Goal: Transaction & Acquisition: Obtain resource

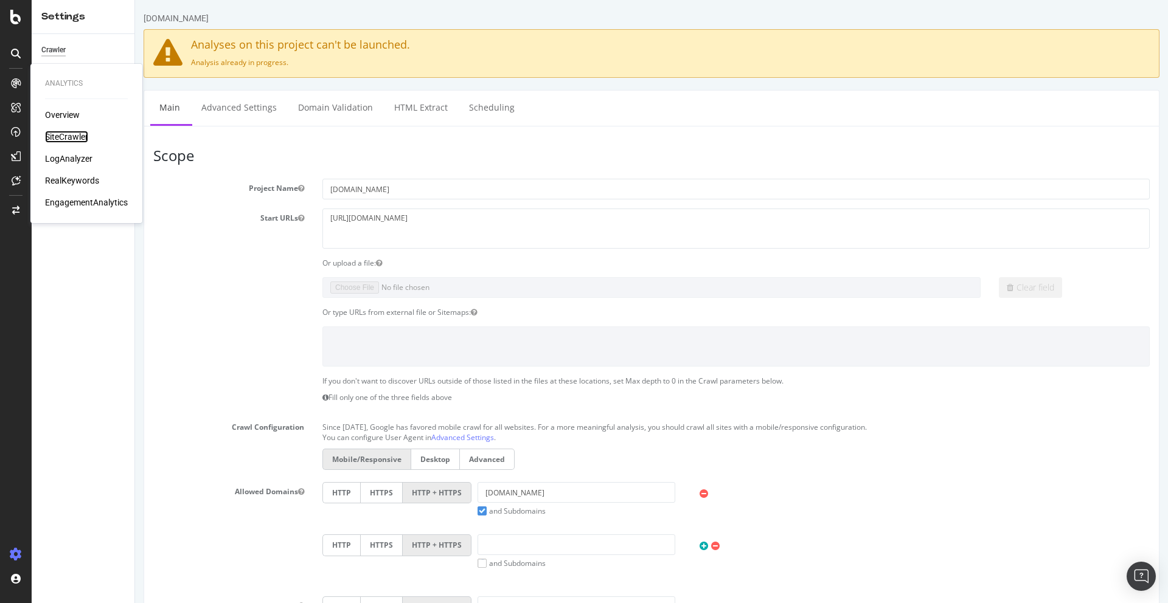
click at [70, 138] on div "SiteCrawler" at bounding box center [66, 137] width 43 height 12
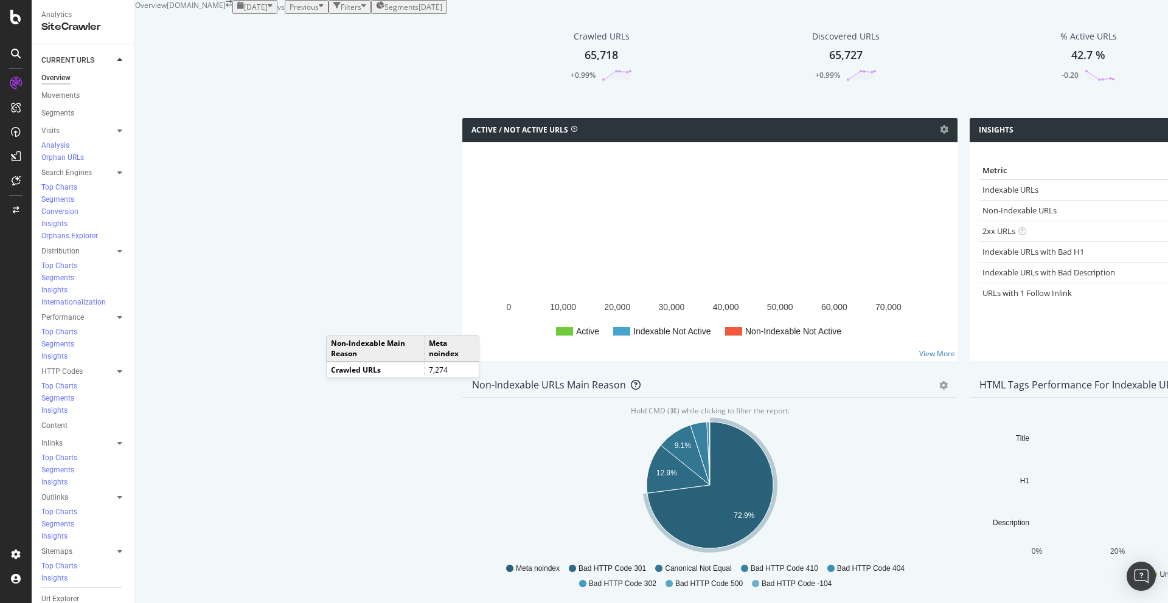
scroll to position [661, 0]
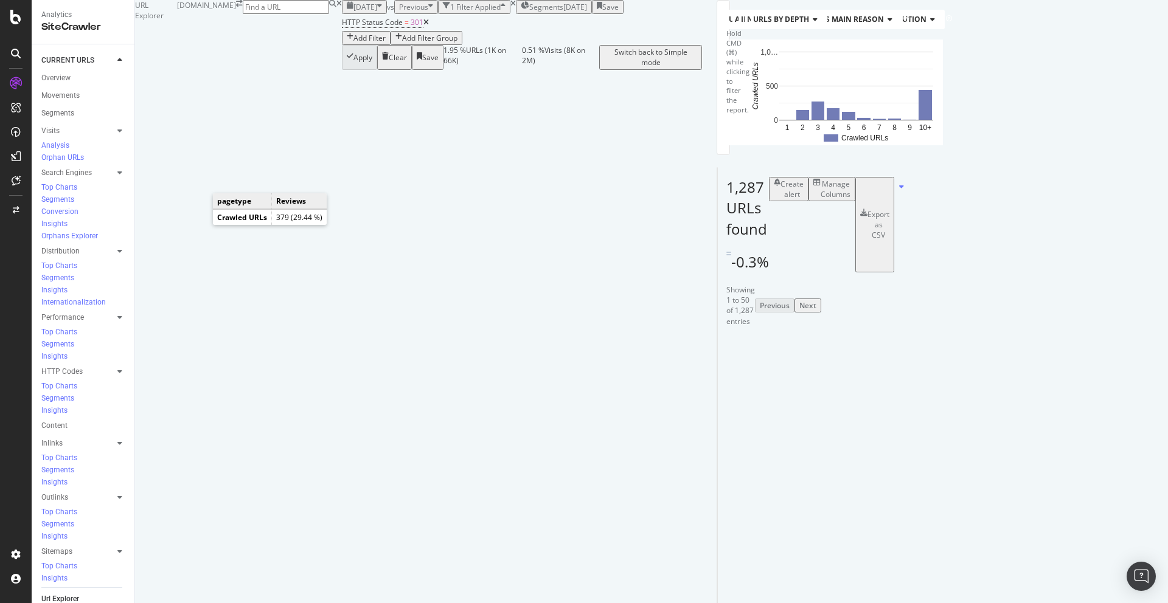
click at [757, 89] on text "29.4%" at bounding box center [767, 84] width 21 height 9
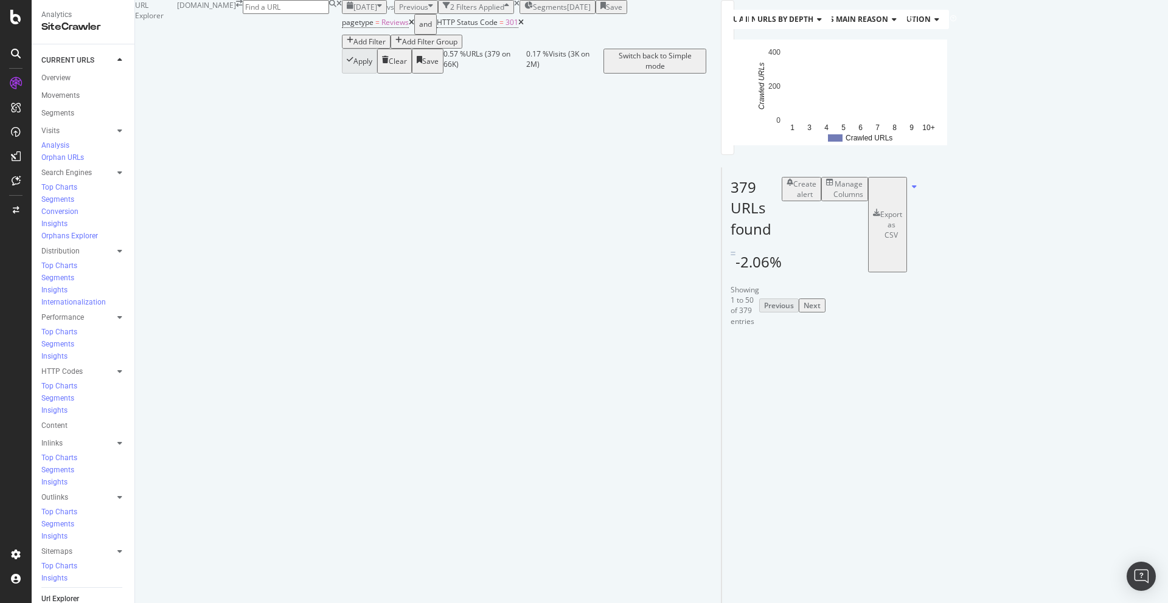
scroll to position [70, 0]
click at [863, 199] on div "Manage Columns" at bounding box center [848, 189] width 30 height 21
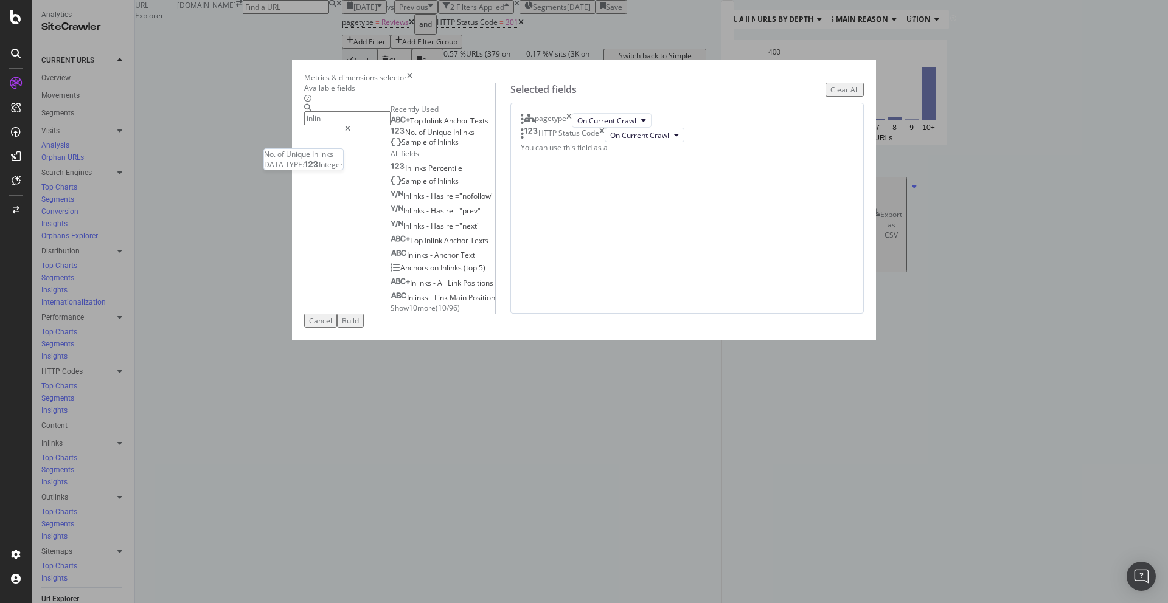
click at [453, 137] on span "Inlinks" at bounding box center [463, 132] width 21 height 10
click at [390, 125] on input "inlin" at bounding box center [347, 118] width 86 height 14
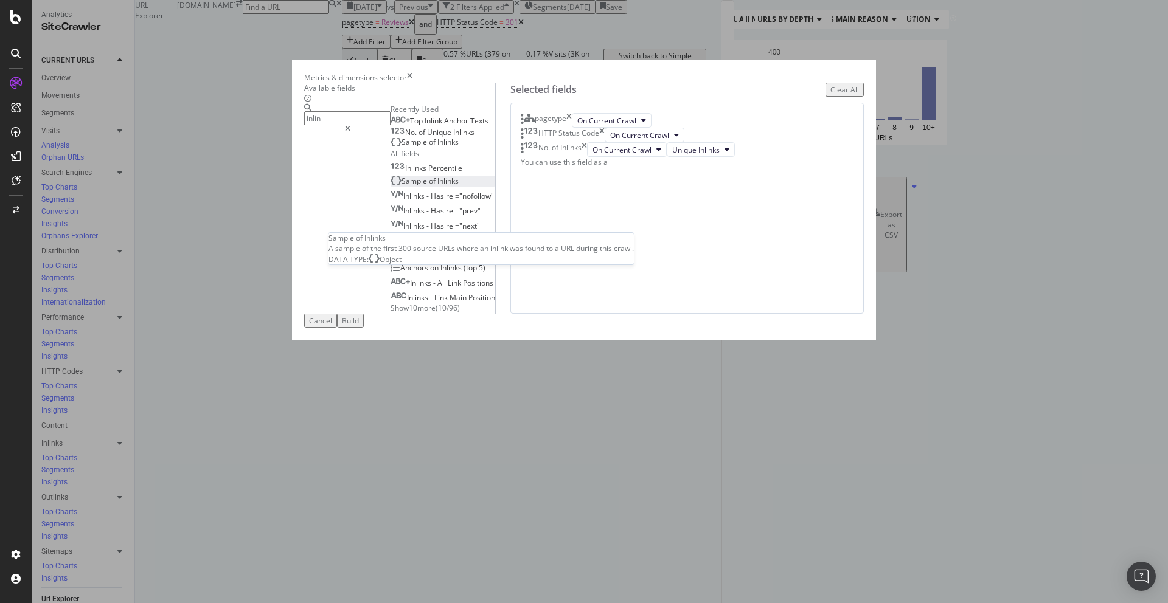
click at [437, 186] on span "Inlinks" at bounding box center [447, 181] width 21 height 10
click at [390, 125] on input "inlin" at bounding box center [347, 118] width 86 height 14
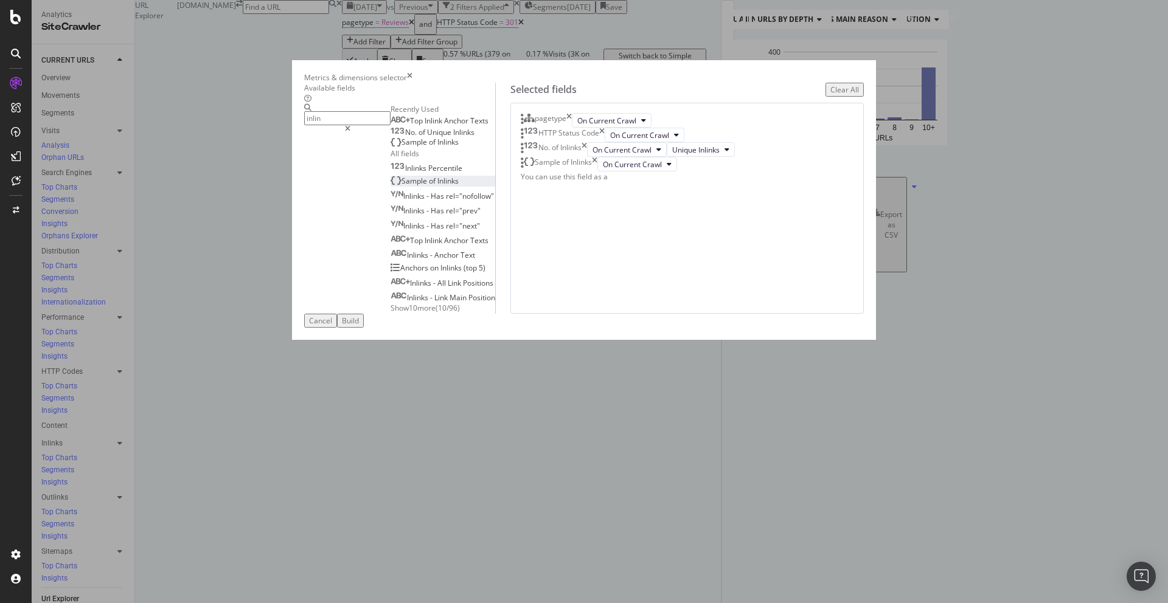
click at [390, 125] on input "inlin" at bounding box center [347, 118] width 86 height 14
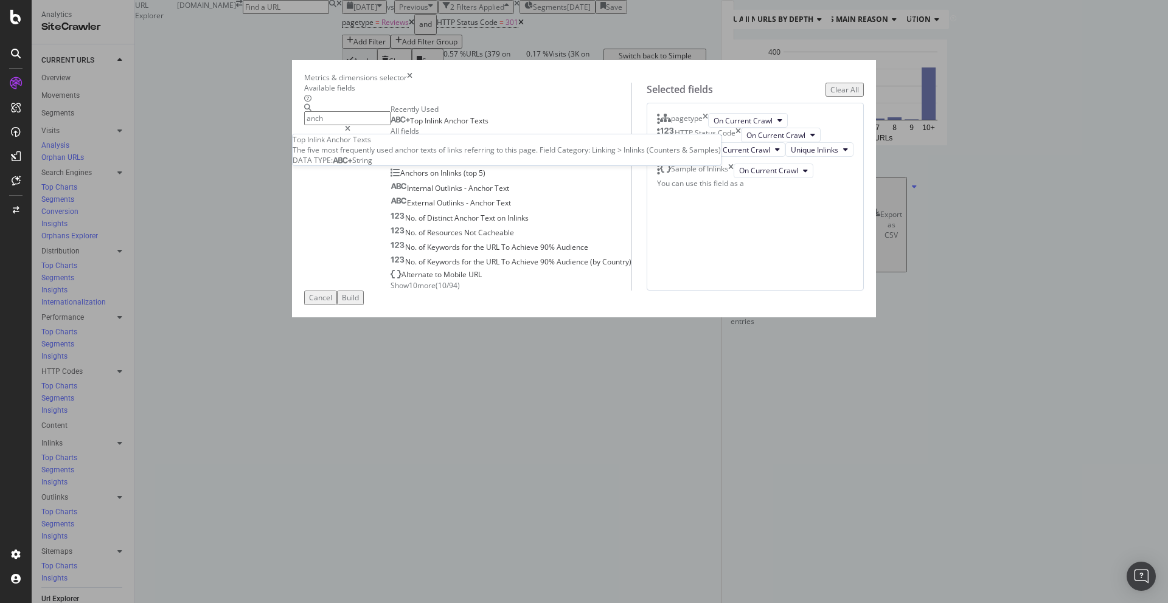
type input "anch"
click at [444, 126] on span "Anchor" at bounding box center [457, 121] width 26 height 10
click at [708, 128] on icon "times" at bounding box center [704, 120] width 5 height 15
click at [741, 128] on icon "times" at bounding box center [737, 120] width 5 height 15
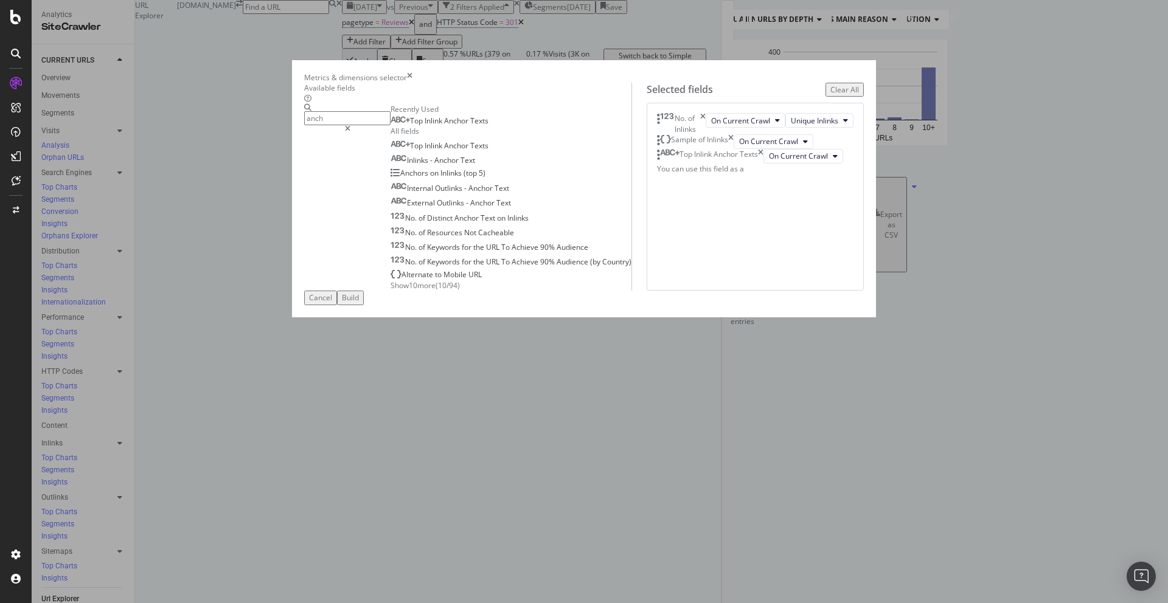
click at [359, 303] on div "Build" at bounding box center [350, 298] width 17 height 10
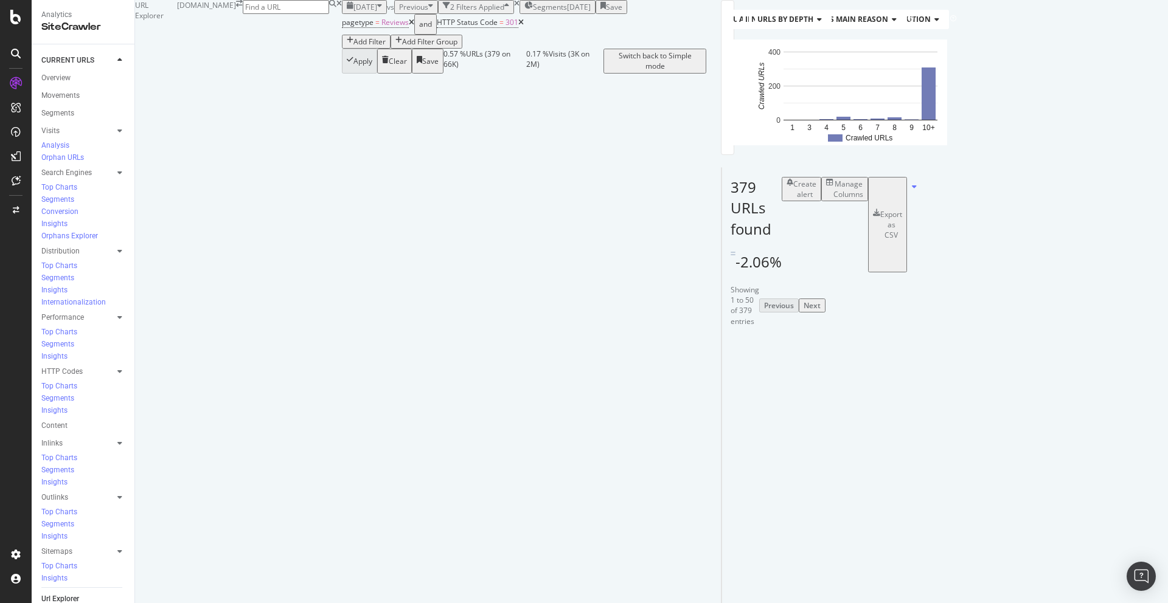
scroll to position [186, 0]
click at [968, 349] on div at bounding box center [971, 350] width 6 height 3
click at [1072, 348] on div at bounding box center [1075, 346] width 6 height 3
click at [863, 199] on div "Manage Columns" at bounding box center [848, 189] width 30 height 21
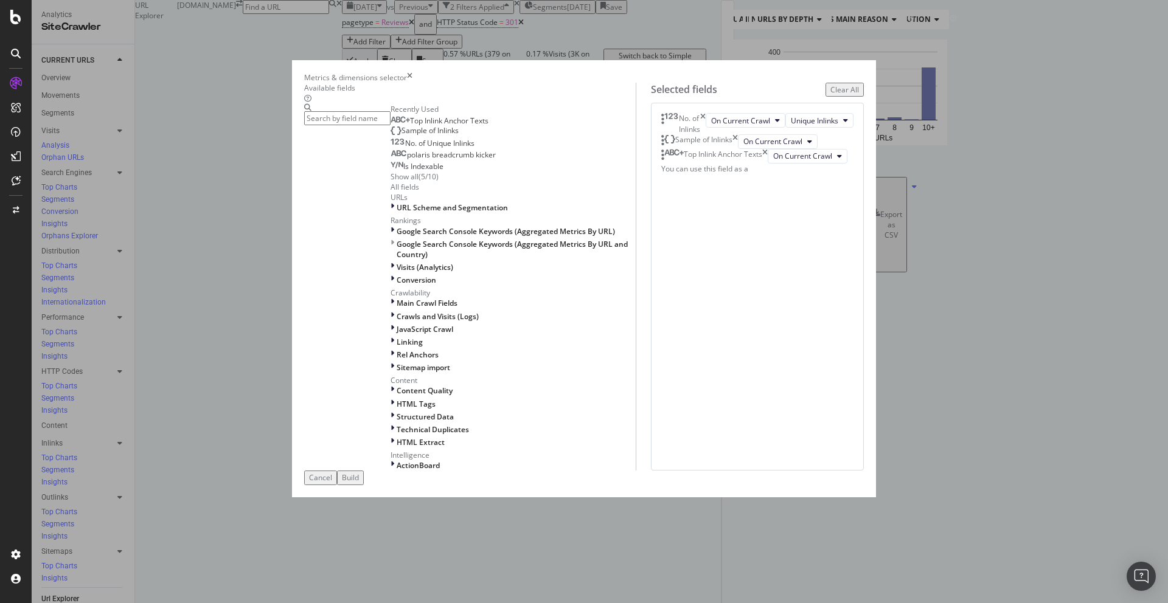
click at [738, 149] on icon "times" at bounding box center [734, 141] width 5 height 15
click at [390, 125] on input "modal" at bounding box center [347, 118] width 86 height 14
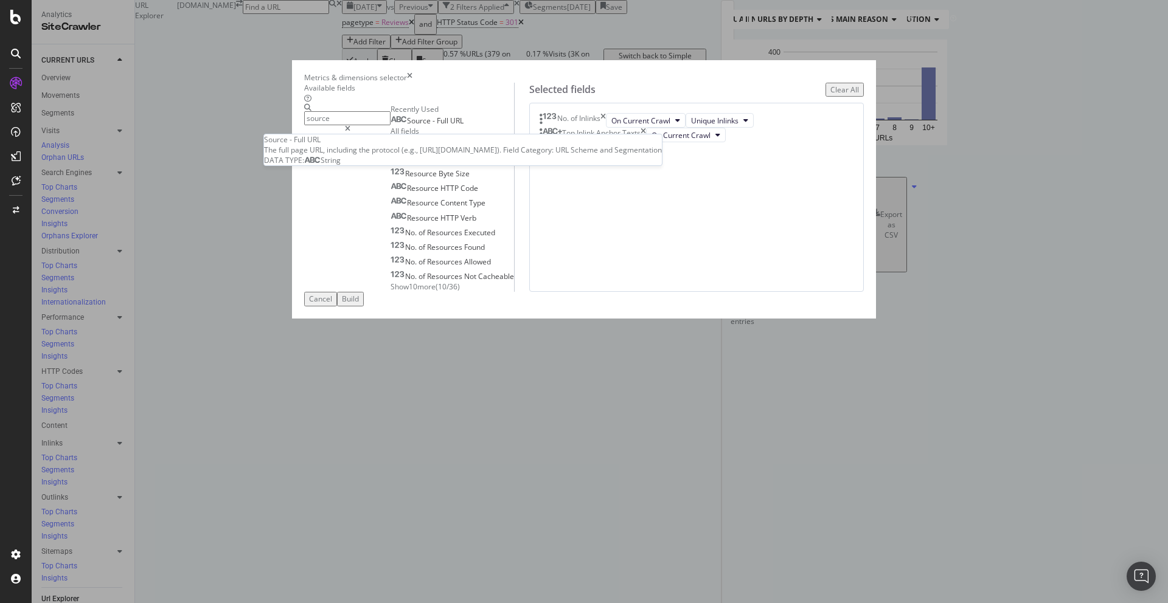
type input "source"
click at [463, 126] on div "Source - Full URL" at bounding box center [426, 121] width 73 height 10
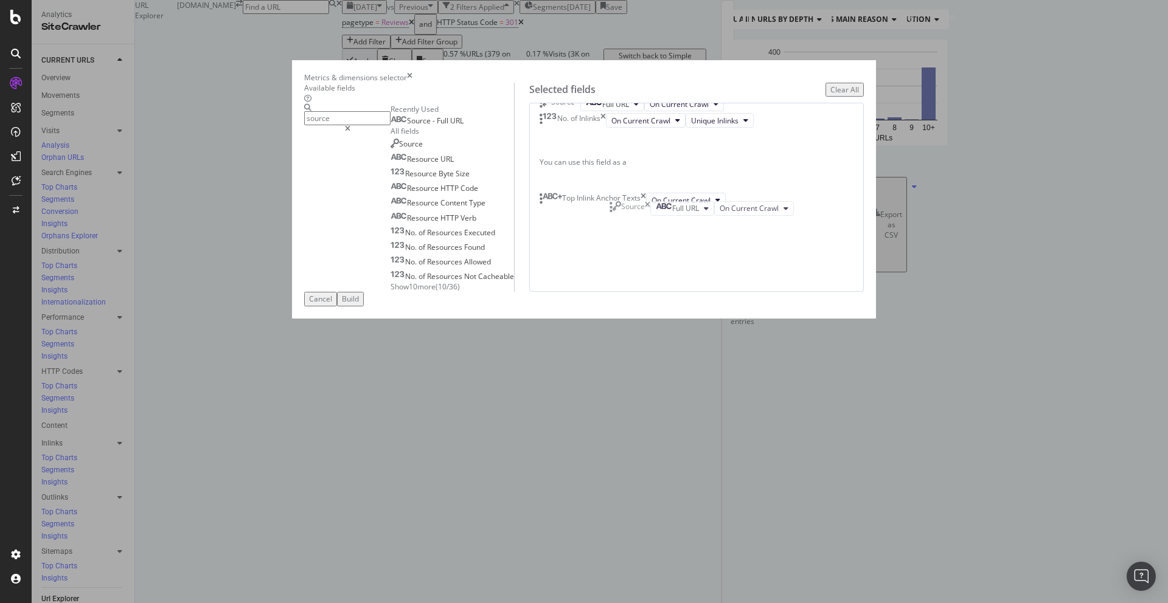
drag, startPoint x: 679, startPoint y: 251, endPoint x: 679, endPoint y: 208, distance: 42.6
click at [679, 208] on body "Analytics SiteCrawler CURRENT URLS Overview Movements Segments Visits Analysis …" at bounding box center [584, 301] width 1168 height 603
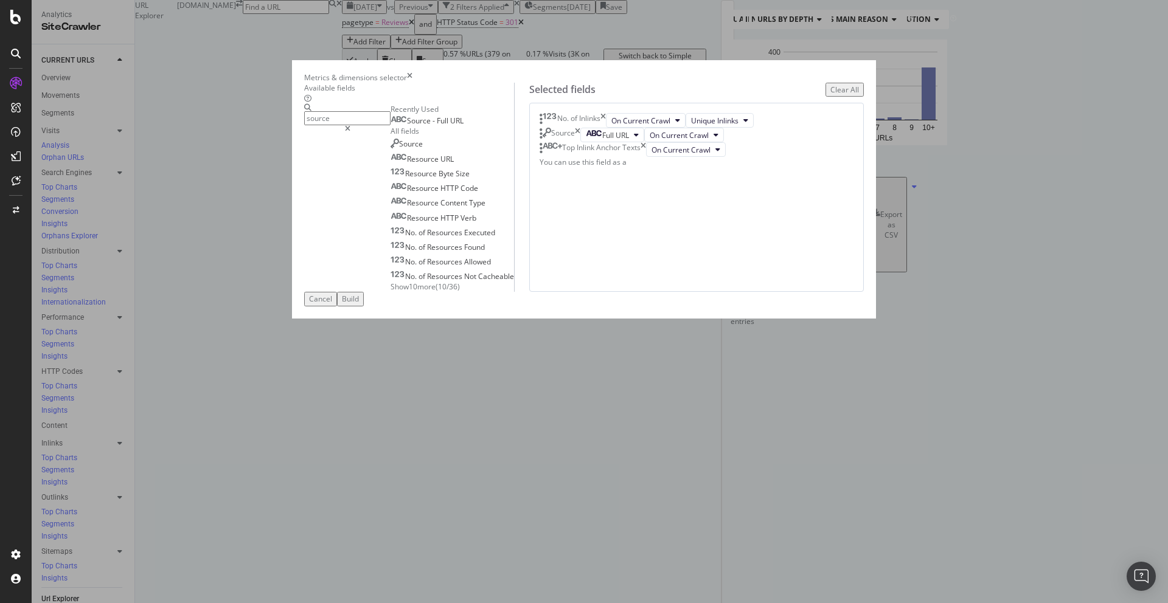
click at [359, 304] on div "Build" at bounding box center [350, 299] width 17 height 10
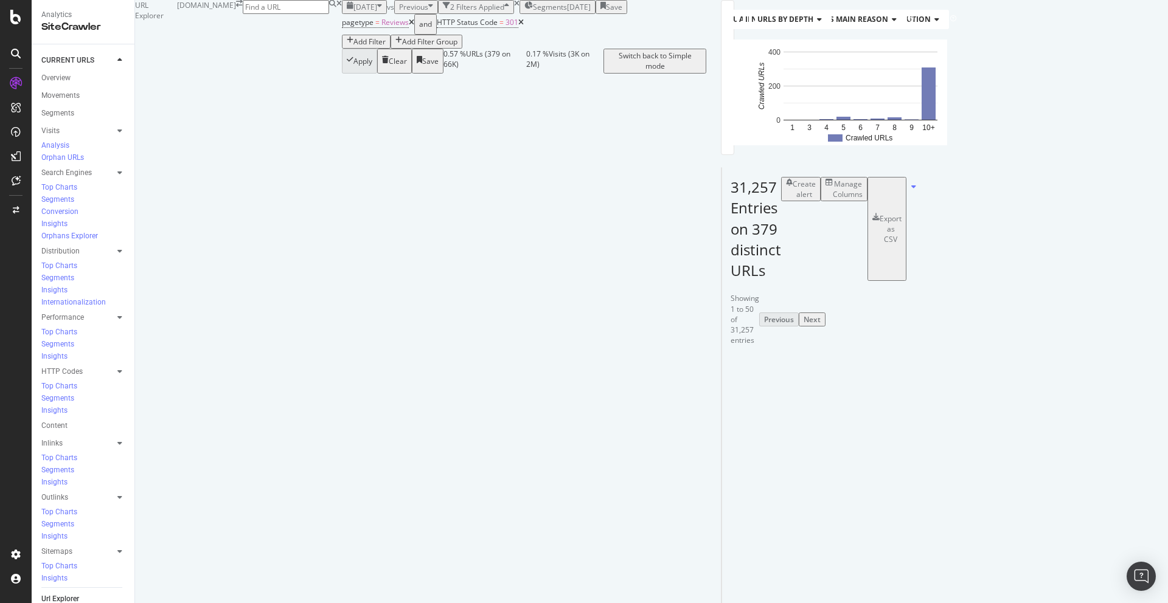
click at [362, 47] on div "Add Filter" at bounding box center [369, 41] width 32 height 10
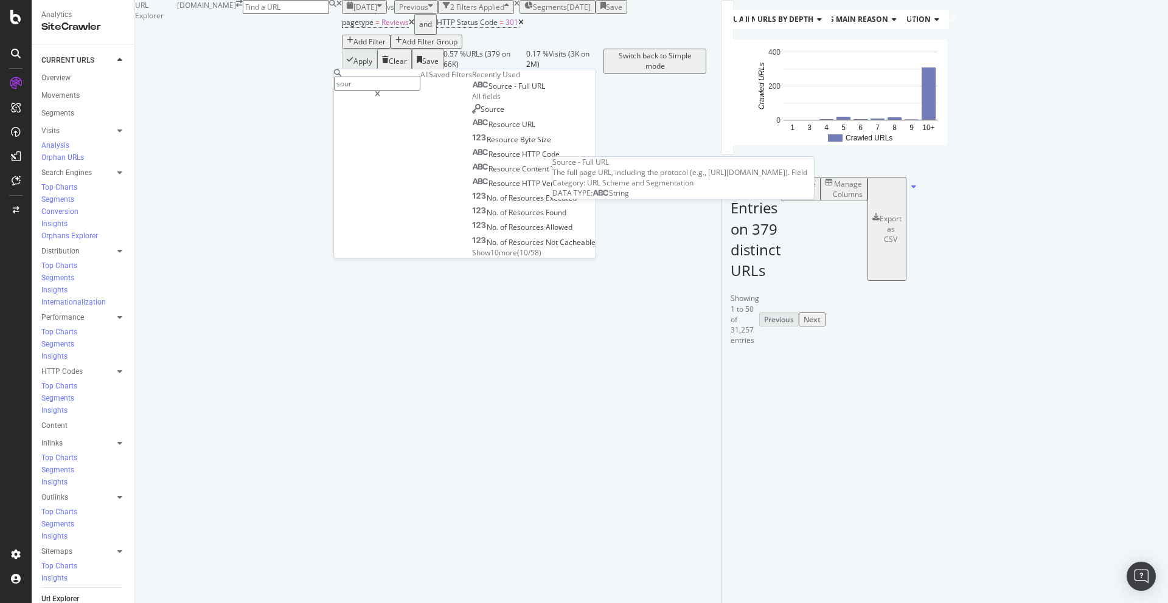
type input "sour"
click at [488, 91] on span "Source" at bounding box center [501, 86] width 26 height 10
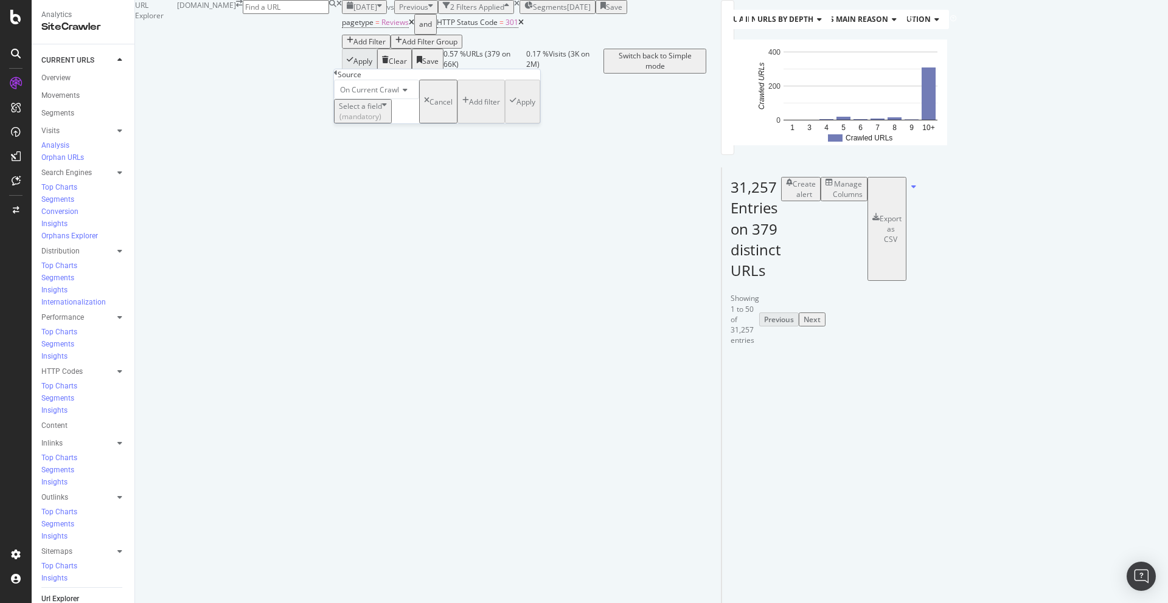
click at [382, 122] on div "(mandatory)" at bounding box center [360, 116] width 43 height 10
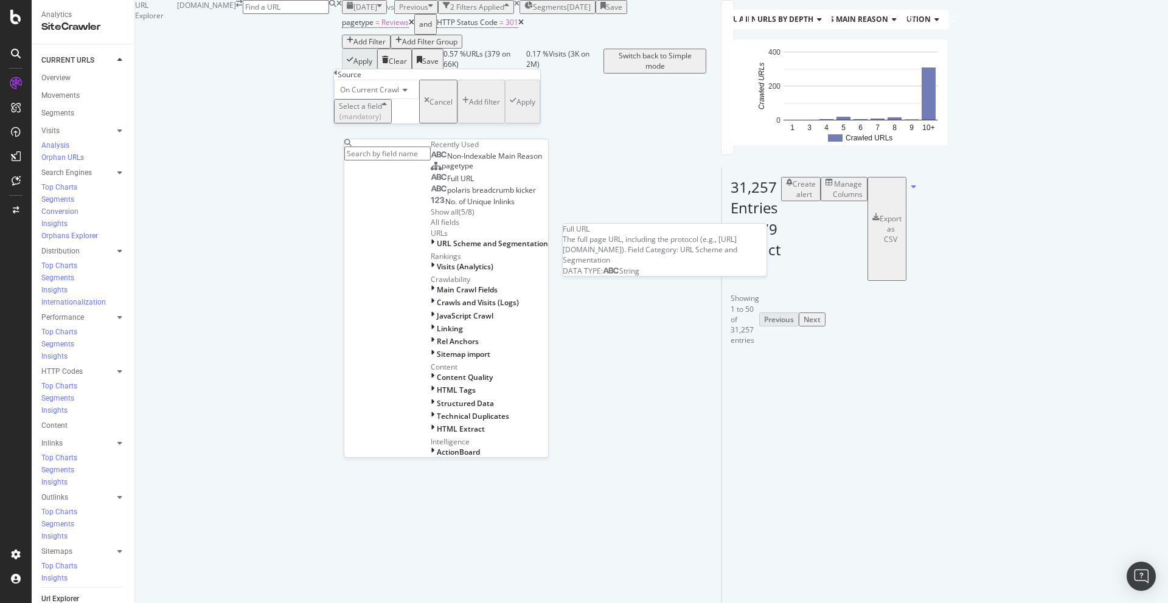
click at [431, 184] on div "Full URL" at bounding box center [452, 179] width 43 height 10
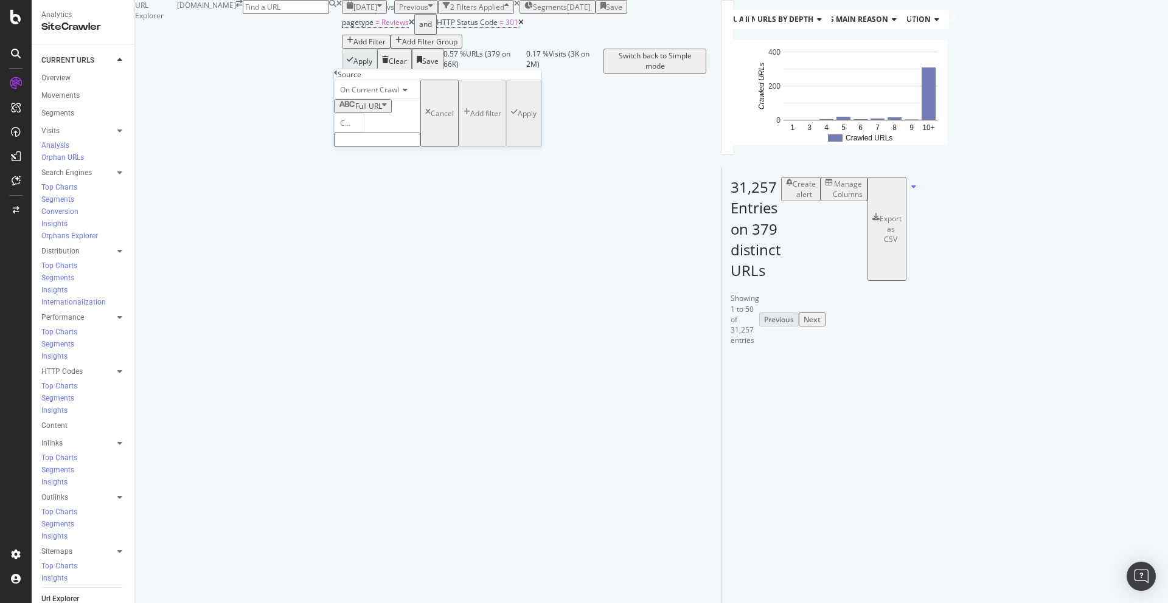
click at [370, 128] on span "Contains" at bounding box center [355, 123] width 30 height 10
click at [364, 318] on span "Doesn't contain" at bounding box center [351, 328] width 26 height 21
click at [396, 147] on input "text" at bounding box center [377, 140] width 86 height 14
type input "page="
click at [518, 122] on div "Apply" at bounding box center [527, 117] width 19 height 10
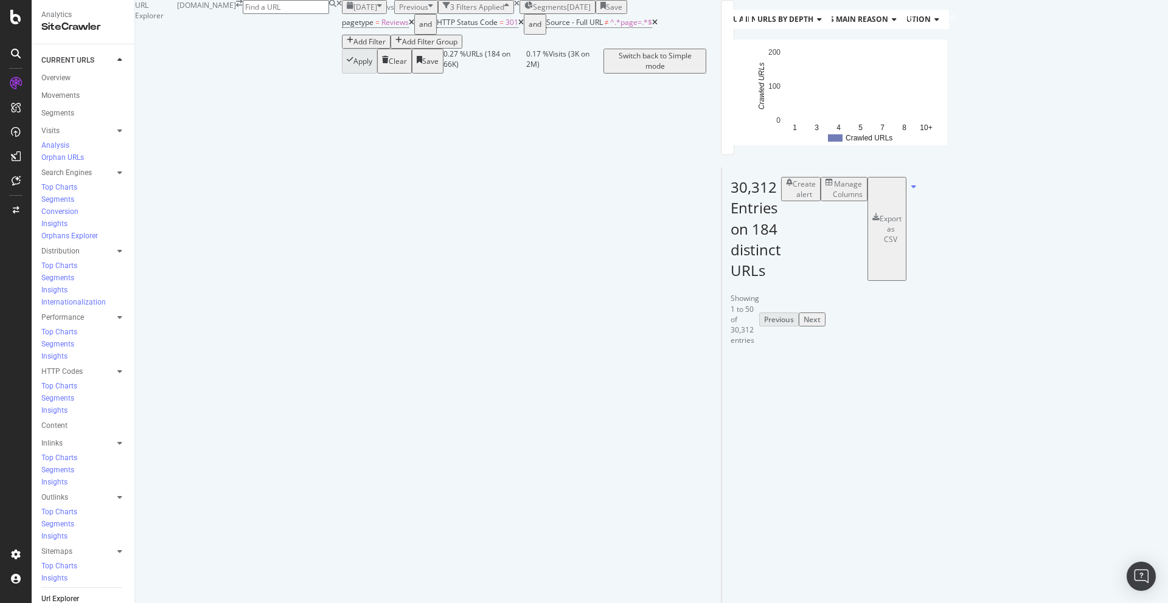
scroll to position [785, 0]
click at [54, 593] on div "Url Explorer" at bounding box center [60, 599] width 38 height 13
click at [409, 26] on icon at bounding box center [411, 22] width 5 height 7
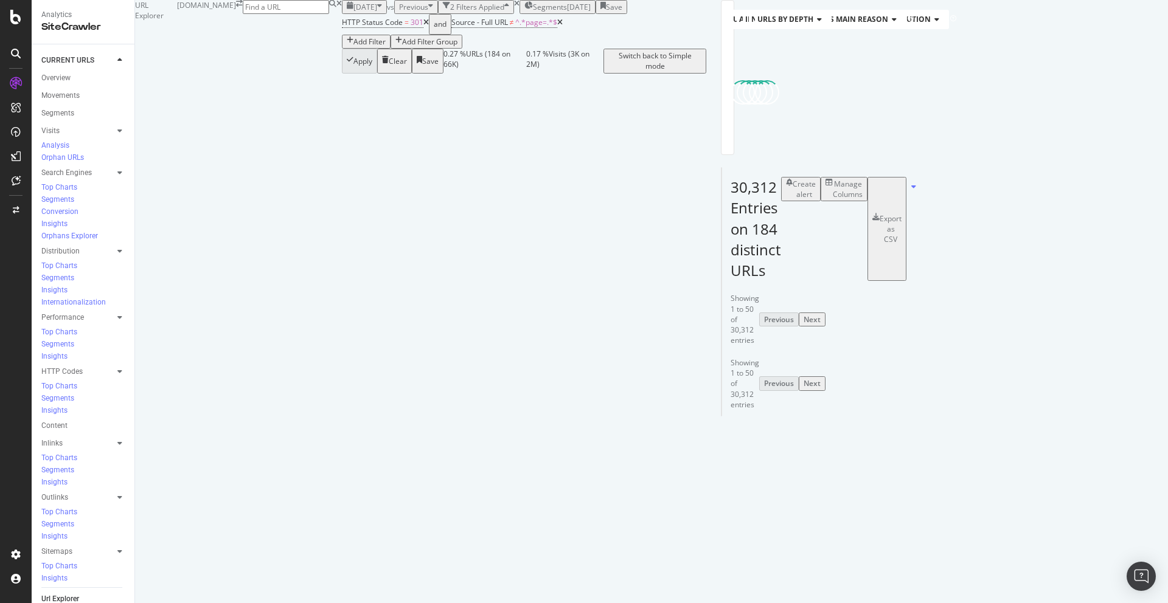
click at [423, 26] on icon at bounding box center [425, 22] width 5 height 7
click at [448, 26] on icon at bounding box center [450, 22] width 5 height 7
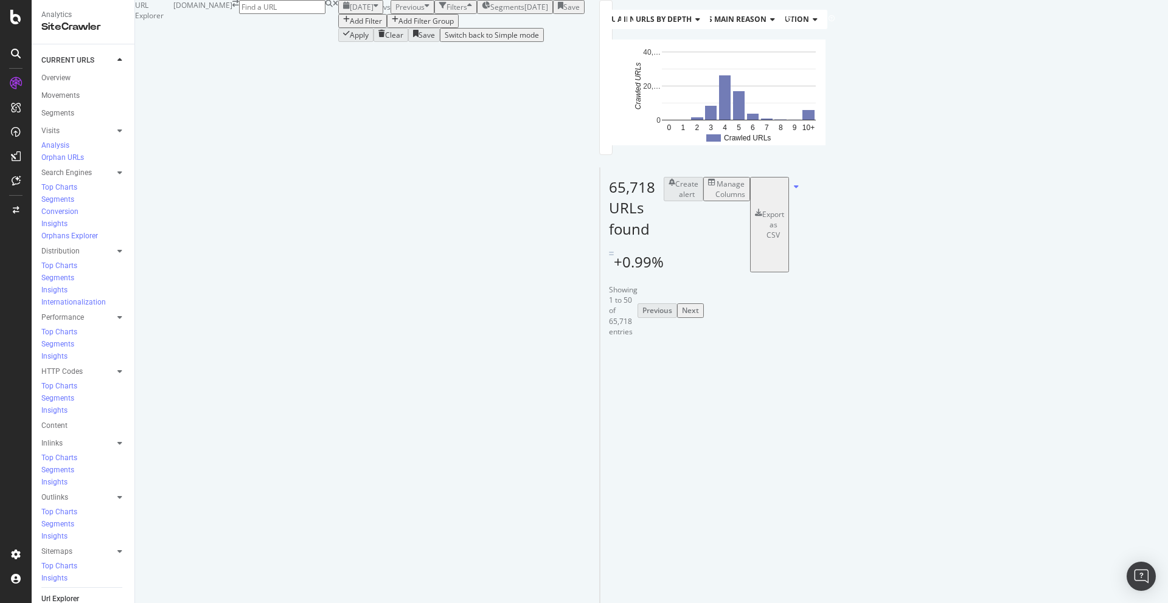
click at [745, 199] on div "Manage Columns" at bounding box center [730, 189] width 30 height 21
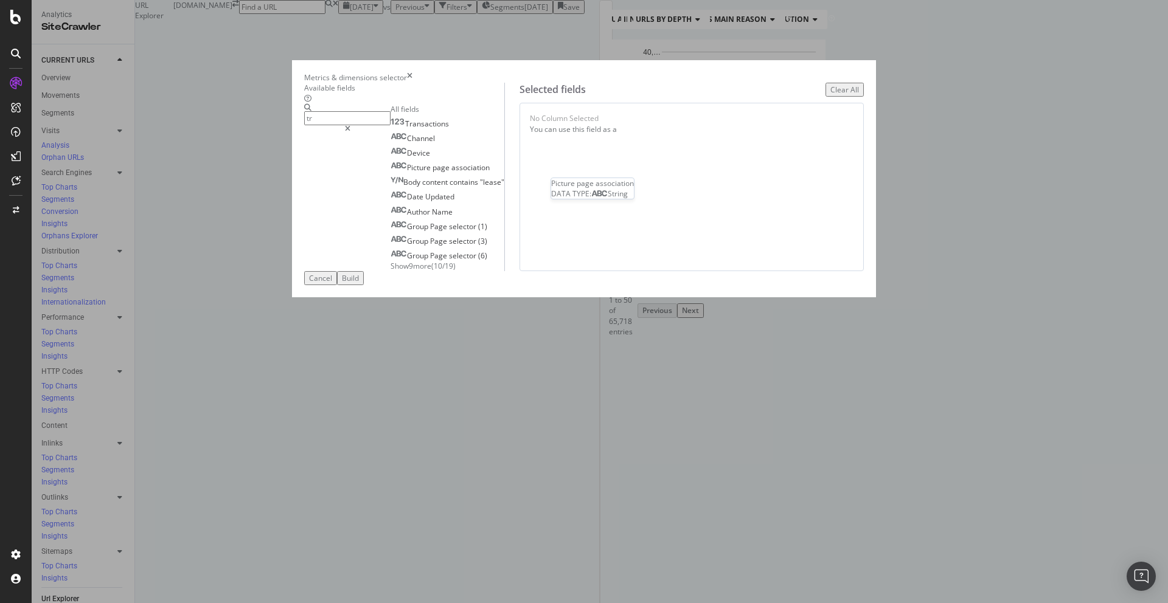
type input "t"
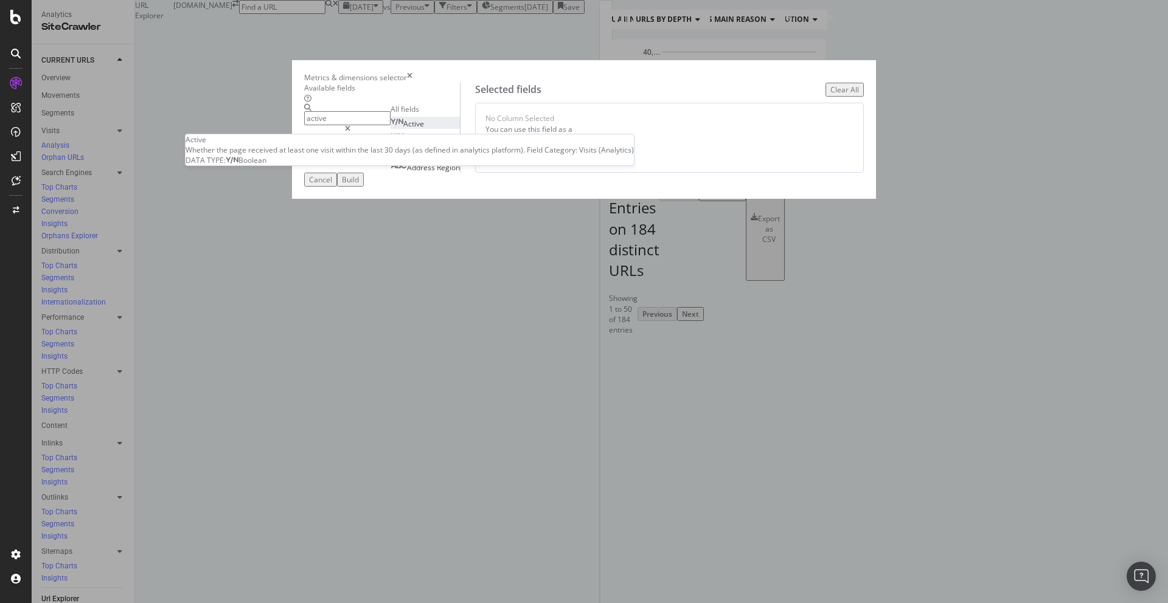
type input "active"
click at [424, 129] on div "Active" at bounding box center [406, 124] width 33 height 10
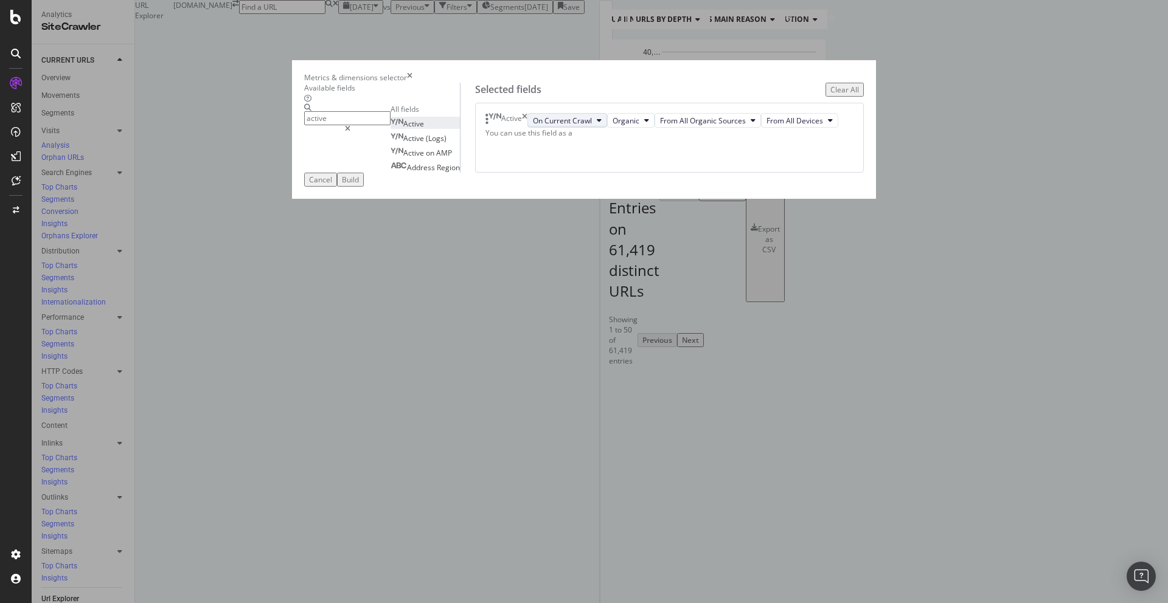
click at [592, 126] on span "On Current Crawl" at bounding box center [562, 121] width 59 height 10
click at [359, 185] on div "Build" at bounding box center [350, 180] width 17 height 10
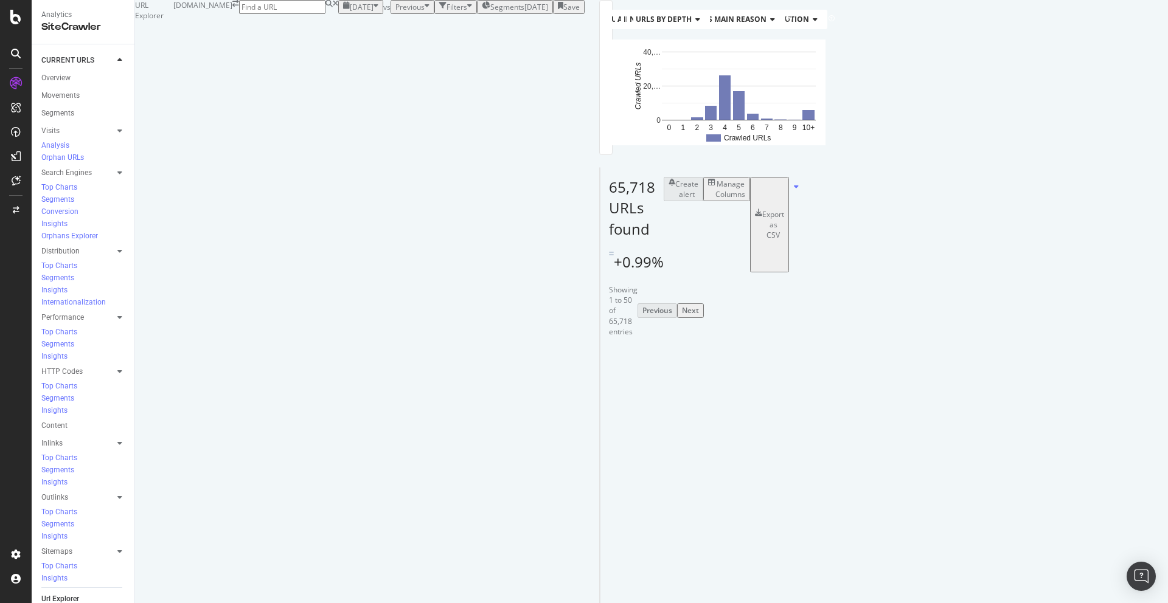
click at [1088, 359] on div at bounding box center [1085, 360] width 6 height 3
click at [612, 128] on div "Active / Not Active URLs (organic - all) Chart (by Value) Table Expand Export a…" at bounding box center [615, 78] width 6 height 136
click at [691, 102] on text "57.3%" at bounding box center [701, 98] width 21 height 9
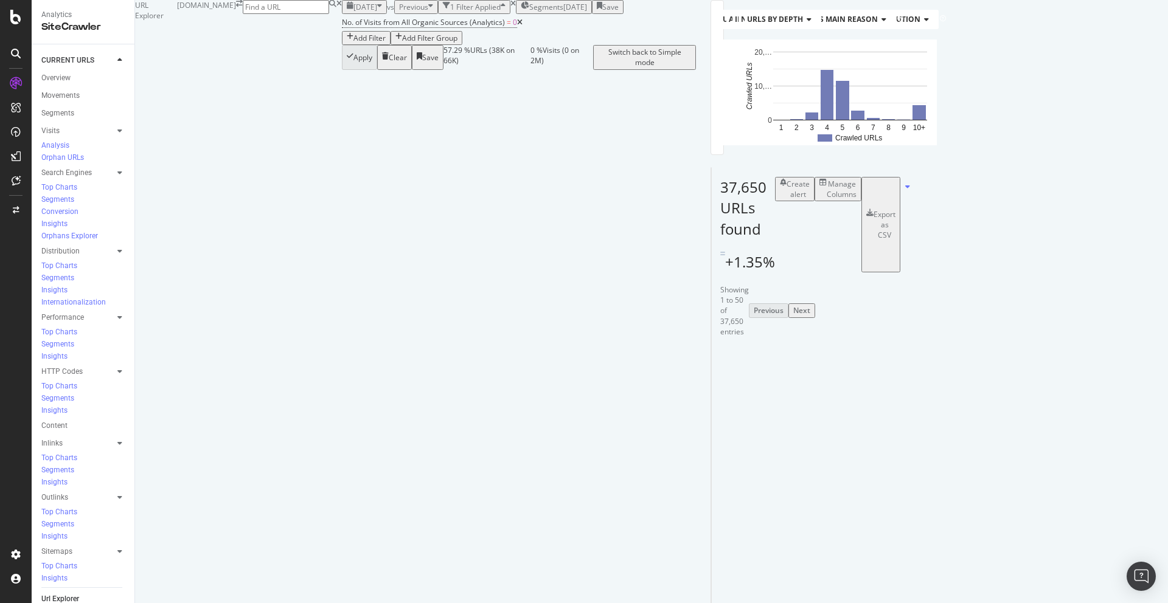
click at [517, 26] on icon at bounding box center [519, 22] width 5 height 7
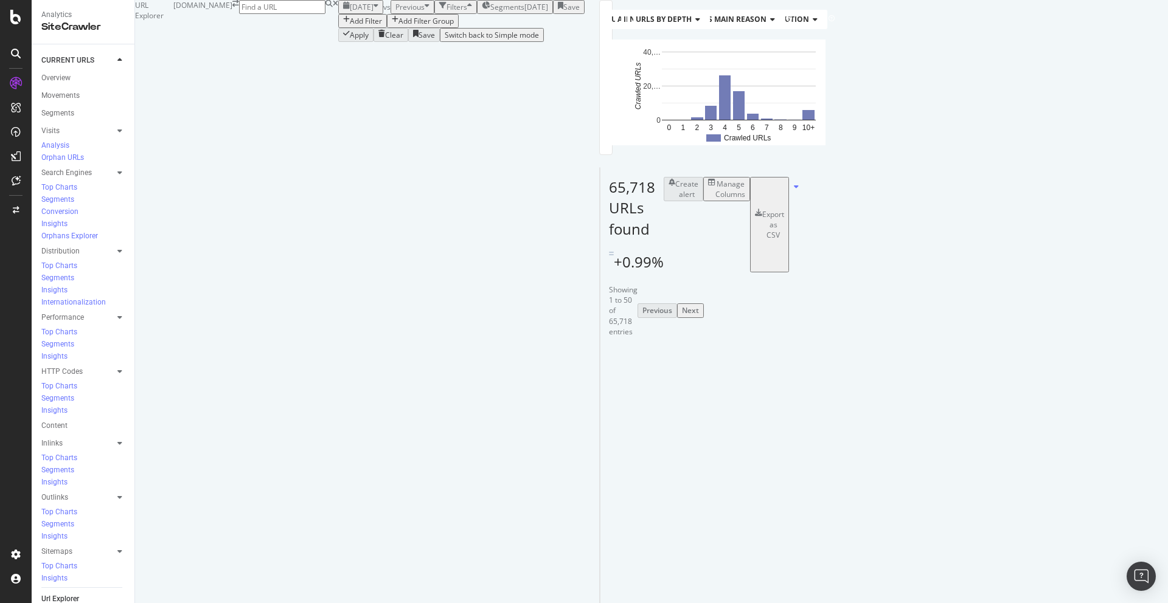
click at [745, 199] on div "Manage Columns" at bounding box center [730, 189] width 30 height 21
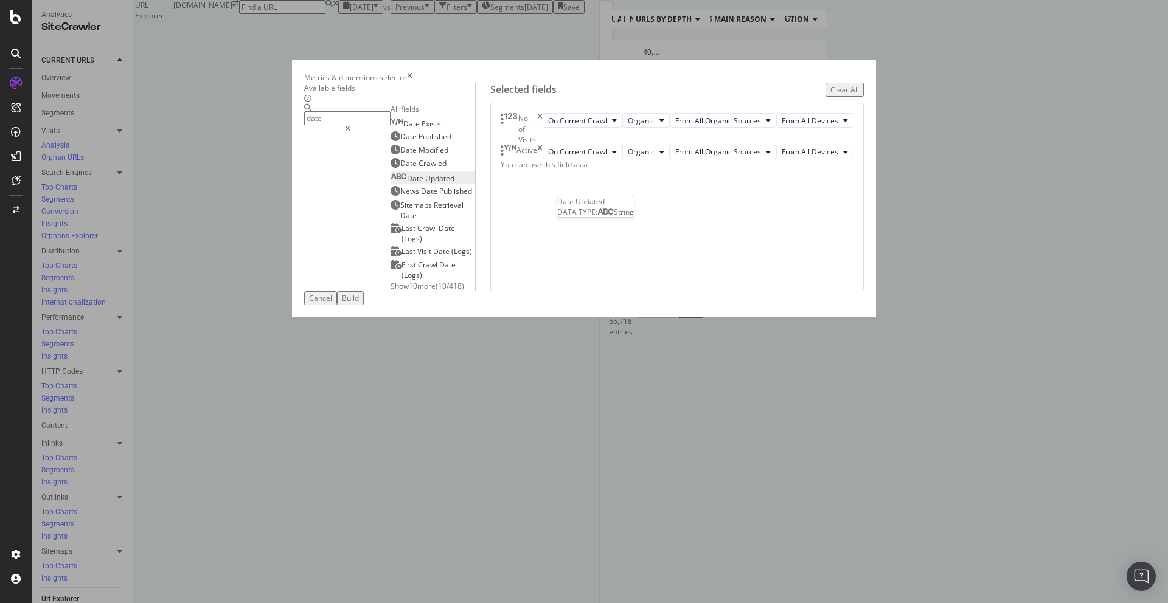
type input "date"
click at [418, 184] on div "Date Updated" at bounding box center [422, 178] width 64 height 10
click at [359, 303] on div "Build" at bounding box center [350, 298] width 17 height 10
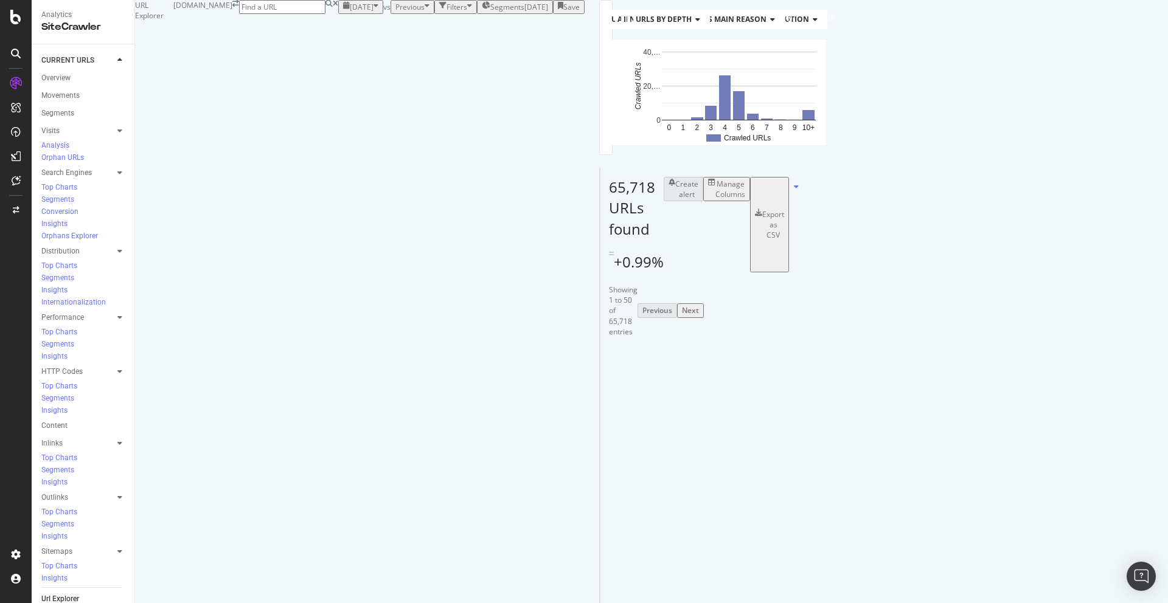
click at [745, 199] on div "Manage Columns" at bounding box center [730, 189] width 30 height 21
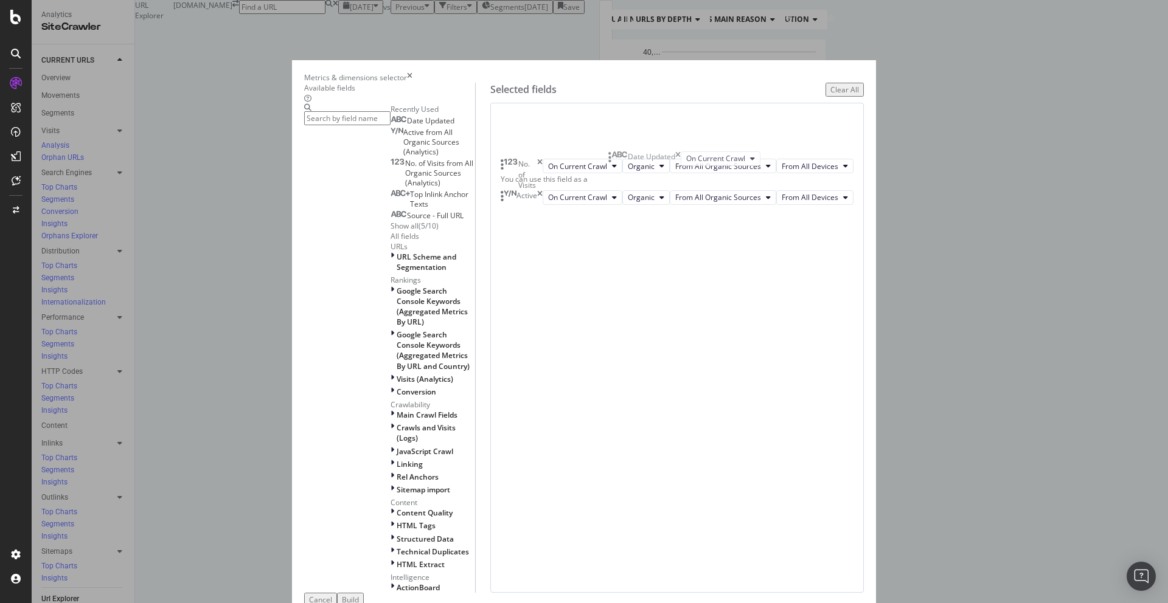
drag, startPoint x: 617, startPoint y: 288, endPoint x: 615, endPoint y: 161, distance: 127.1
click at [615, 161] on body "Analytics SiteCrawler CURRENT URLS Overview Movements Segments Visits Analysis …" at bounding box center [584, 301] width 1168 height 603
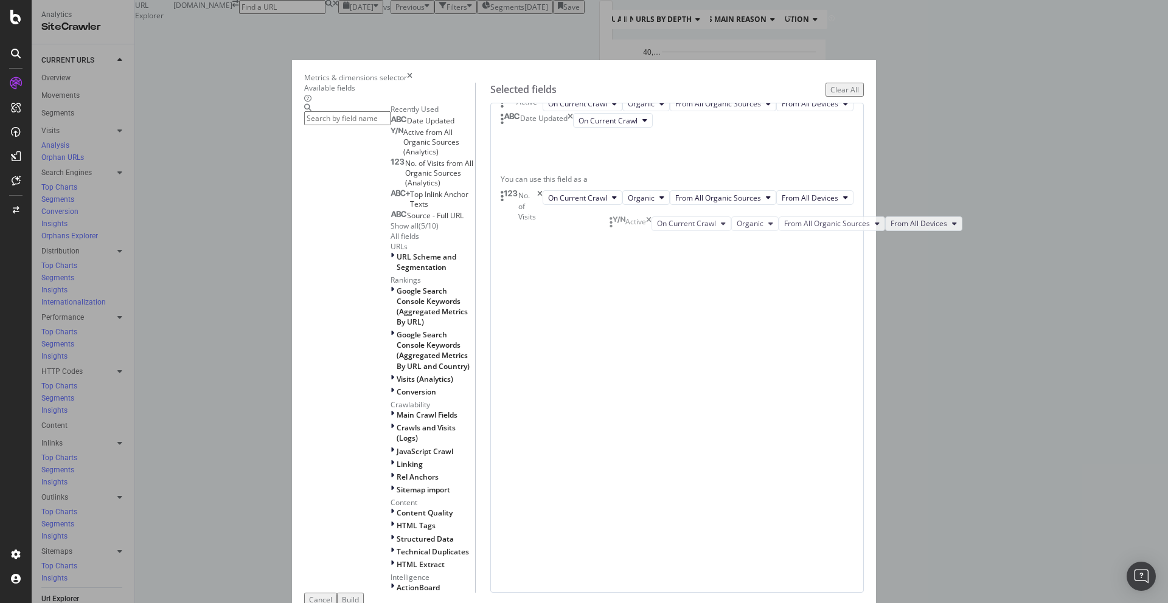
drag, startPoint x: 622, startPoint y: 271, endPoint x: 622, endPoint y: 226, distance: 45.0
click at [622, 226] on body "Analytics SiteCrawler CURRENT URLS Overview Movements Segments Visits Analysis …" at bounding box center [584, 301] width 1168 height 603
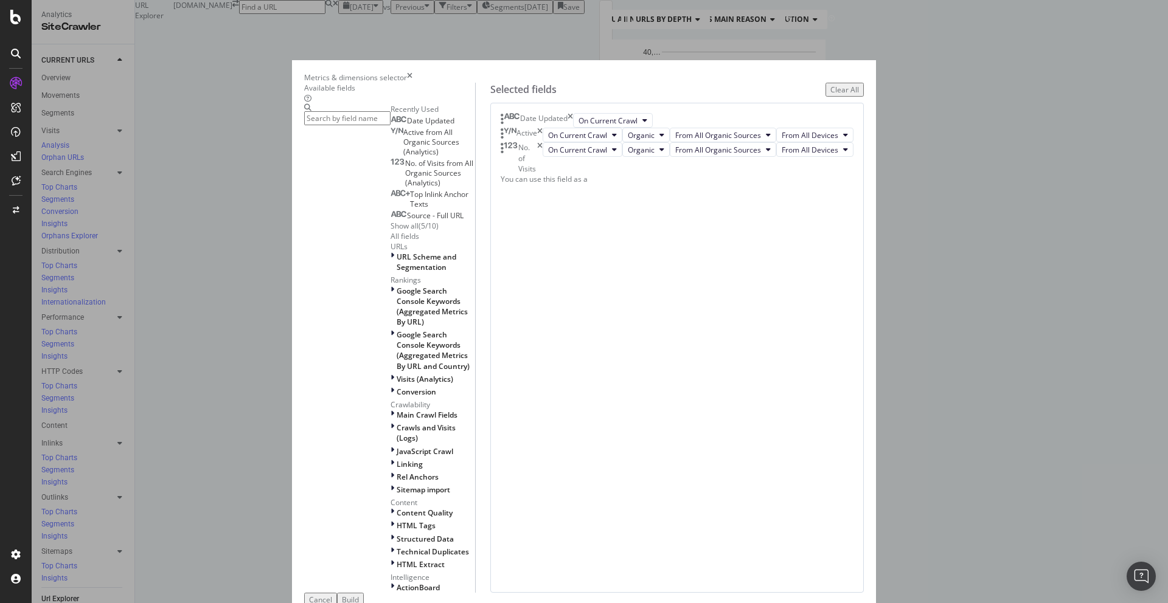
click at [359, 595] on div "Build" at bounding box center [350, 600] width 17 height 10
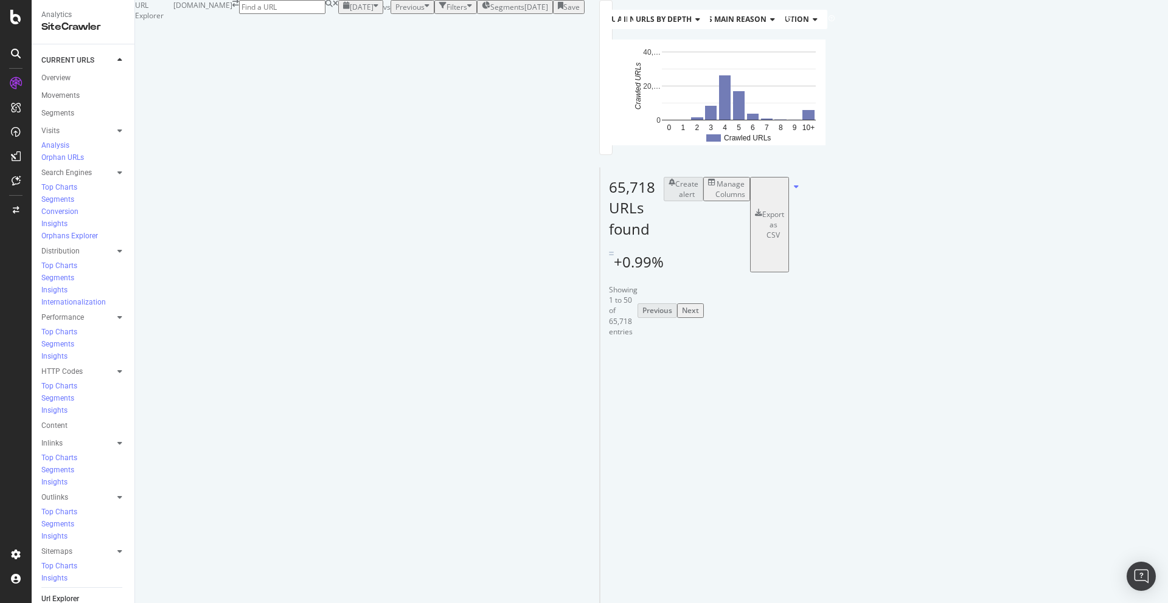
click at [745, 199] on div "Manage Columns" at bounding box center [730, 189] width 30 height 21
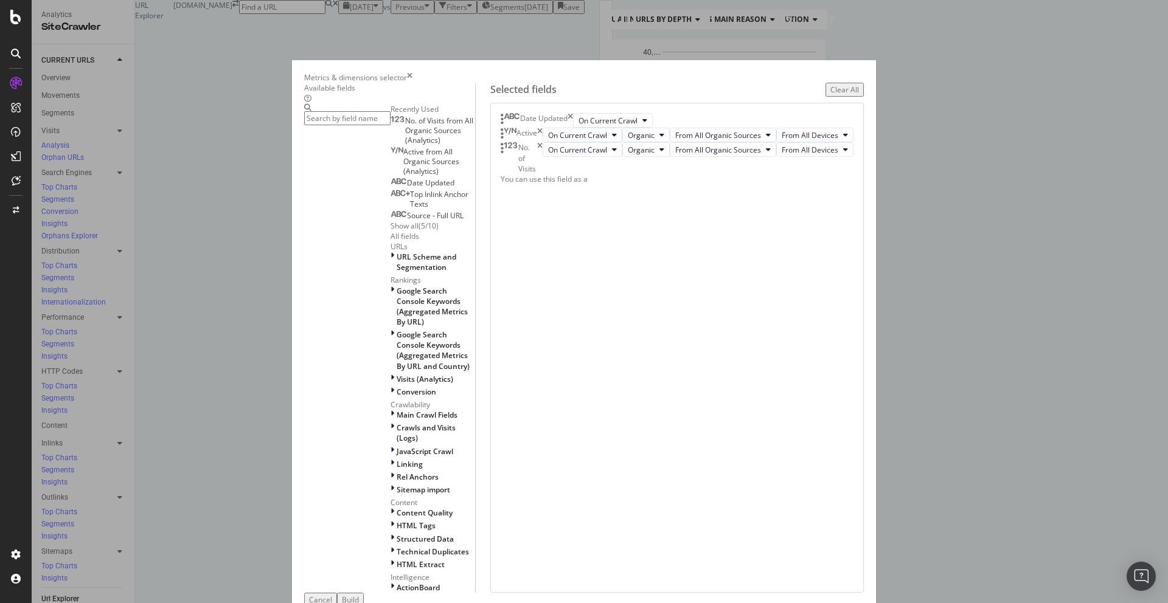
click at [359, 595] on div "Build" at bounding box center [350, 600] width 17 height 10
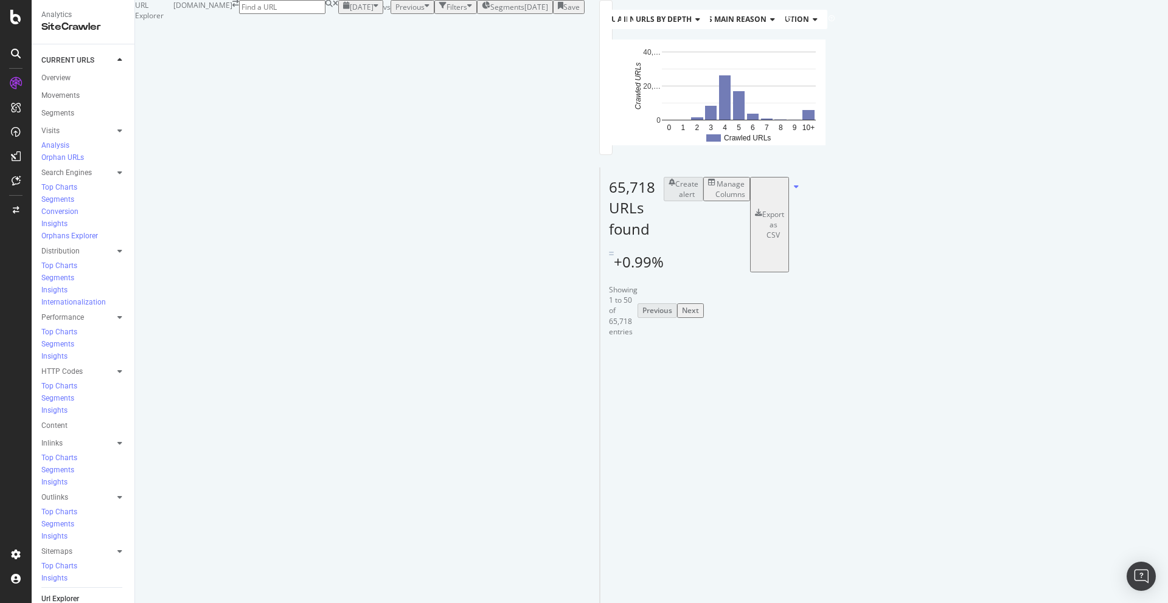
click at [784, 240] on div "Export as CSV" at bounding box center [773, 224] width 22 height 31
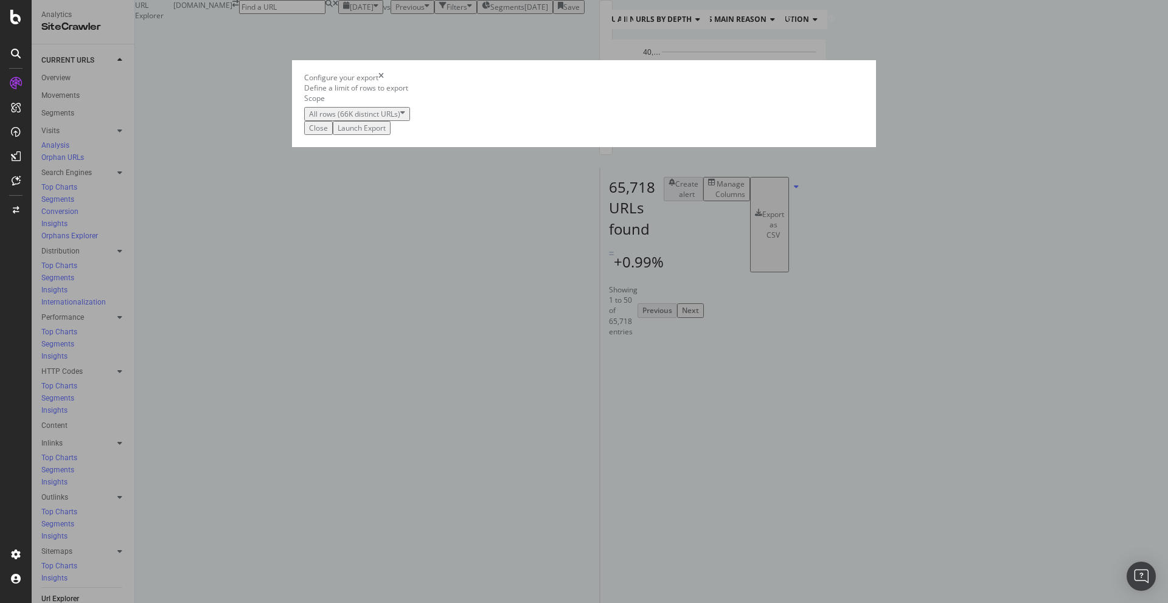
click at [386, 133] on div "Launch Export" at bounding box center [362, 128] width 48 height 10
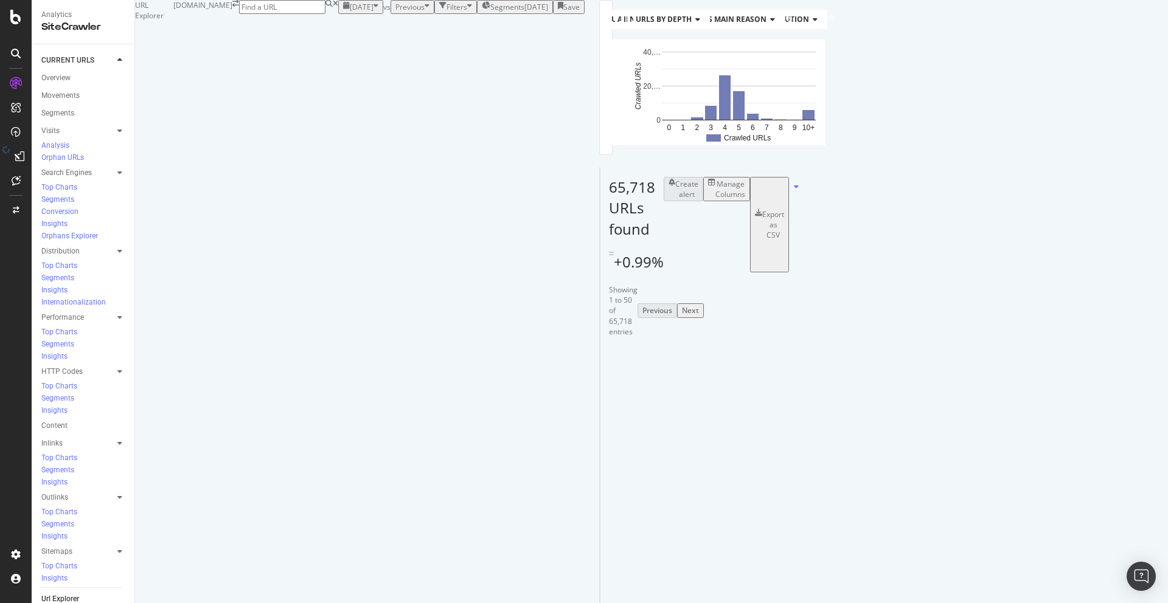
click at [745, 199] on div "Manage Columns" at bounding box center [730, 189] width 30 height 21
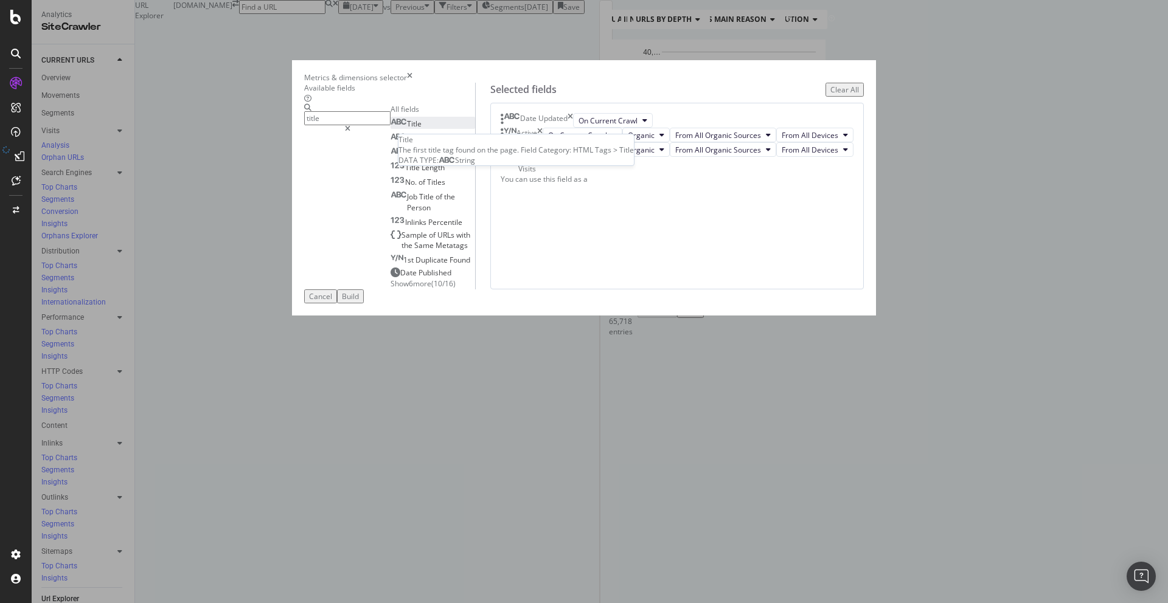
click at [401, 129] on div "Title" at bounding box center [405, 124] width 31 height 10
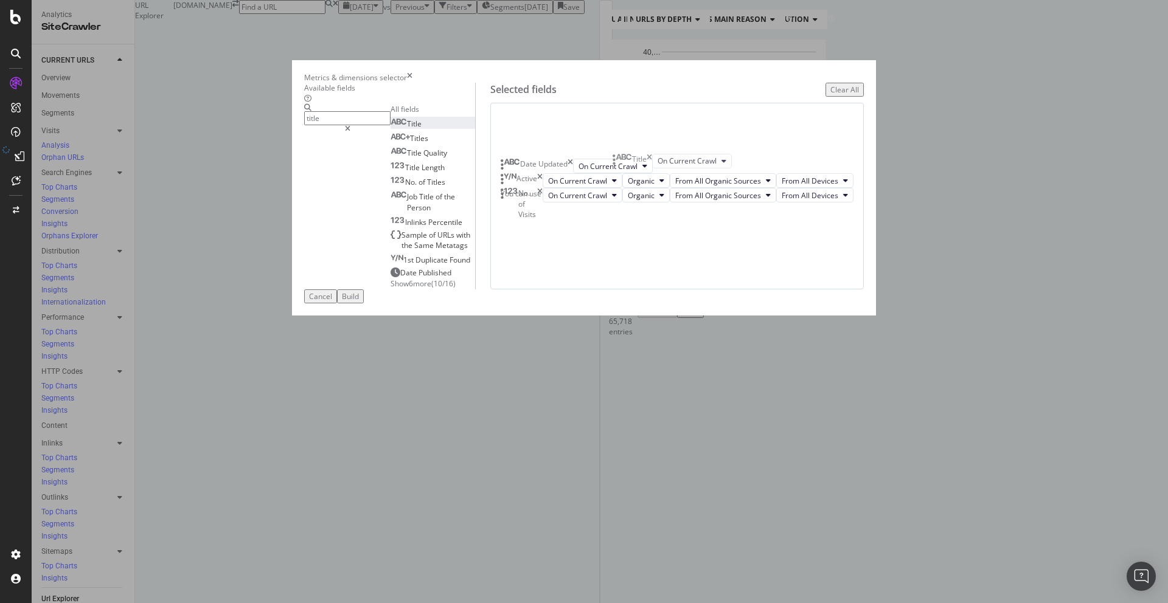
drag, startPoint x: 620, startPoint y: 333, endPoint x: 623, endPoint y: 162, distance: 170.3
click at [623, 162] on body "Analytics SiteCrawler CURRENT URLS Overview Movements Segments Visits Analysis …" at bounding box center [584, 301] width 1168 height 603
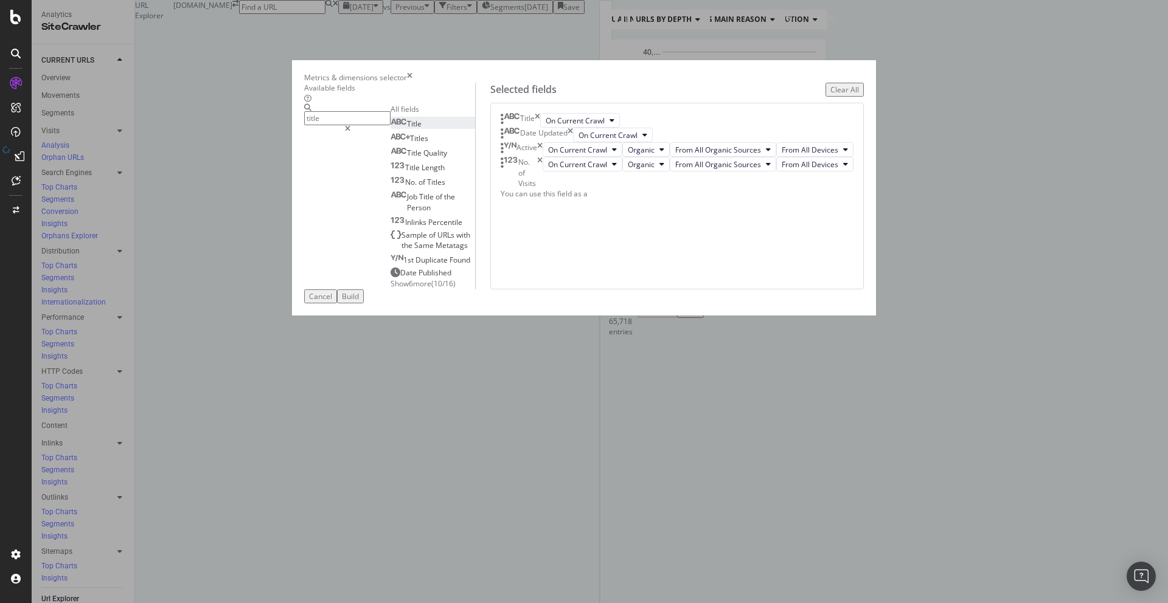
click at [390, 125] on input "title" at bounding box center [347, 118] width 86 height 14
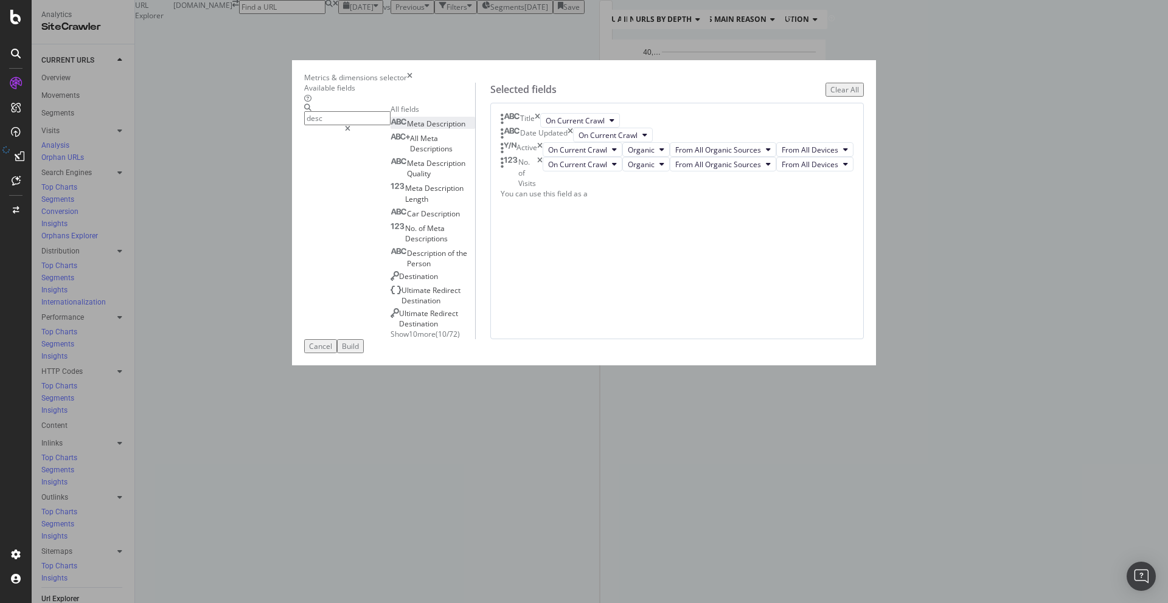
type input "desc"
click at [426, 129] on span "Description" at bounding box center [445, 124] width 39 height 10
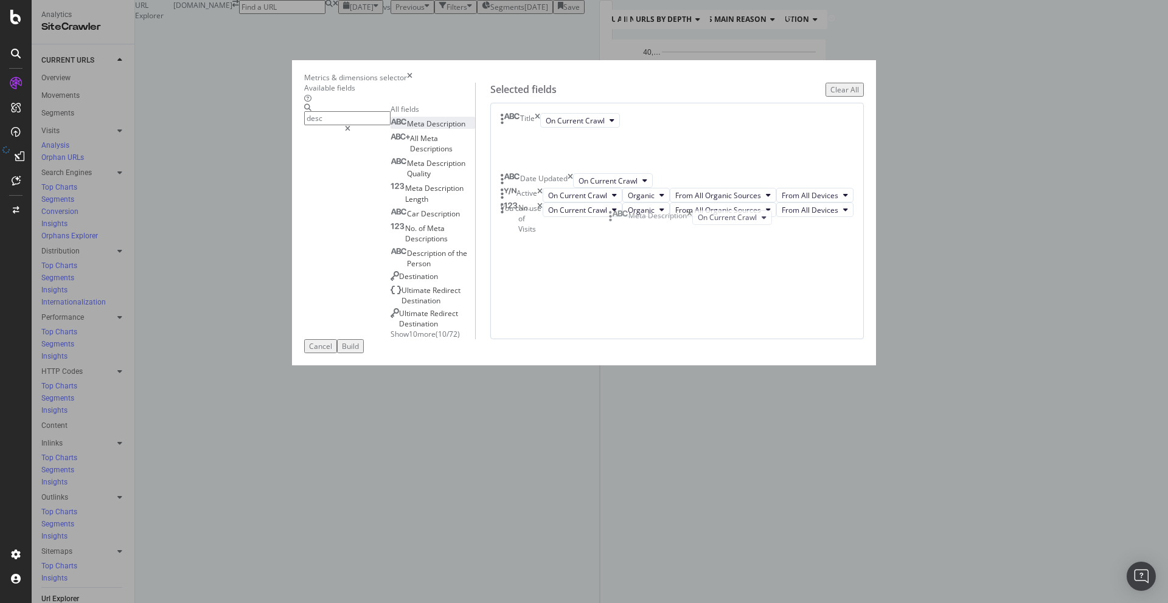
drag, startPoint x: 617, startPoint y: 378, endPoint x: 616, endPoint y: 215, distance: 163.0
click at [616, 214] on body "Analytics SiteCrawler CURRENT URLS Overview Movements Segments Visits Analysis …" at bounding box center [584, 301] width 1168 height 603
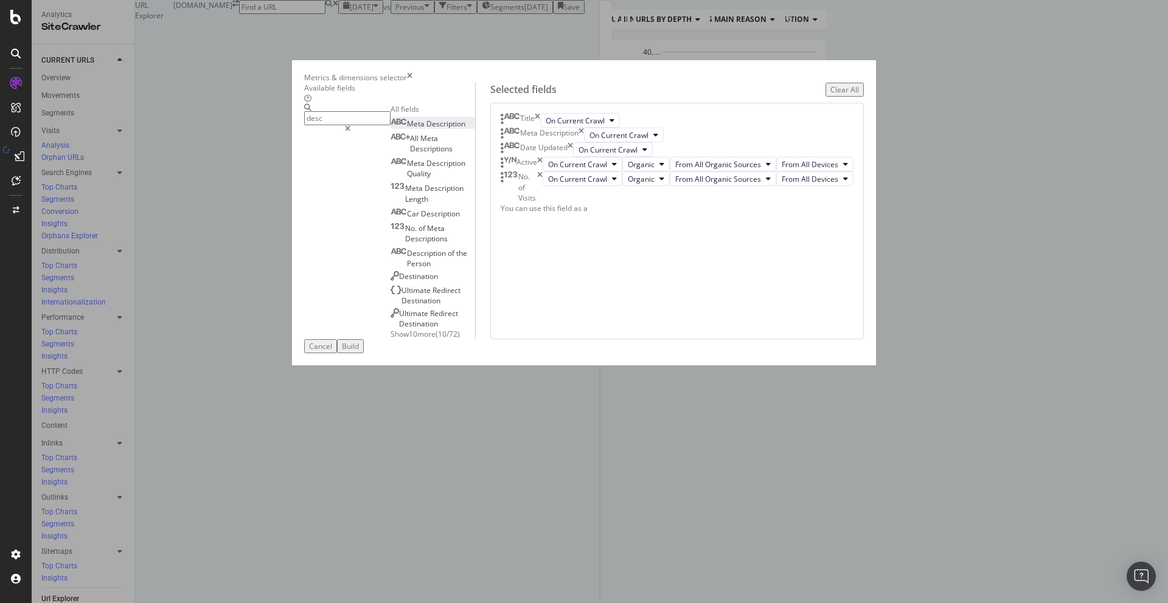
click at [359, 352] on div "Build" at bounding box center [350, 346] width 17 height 10
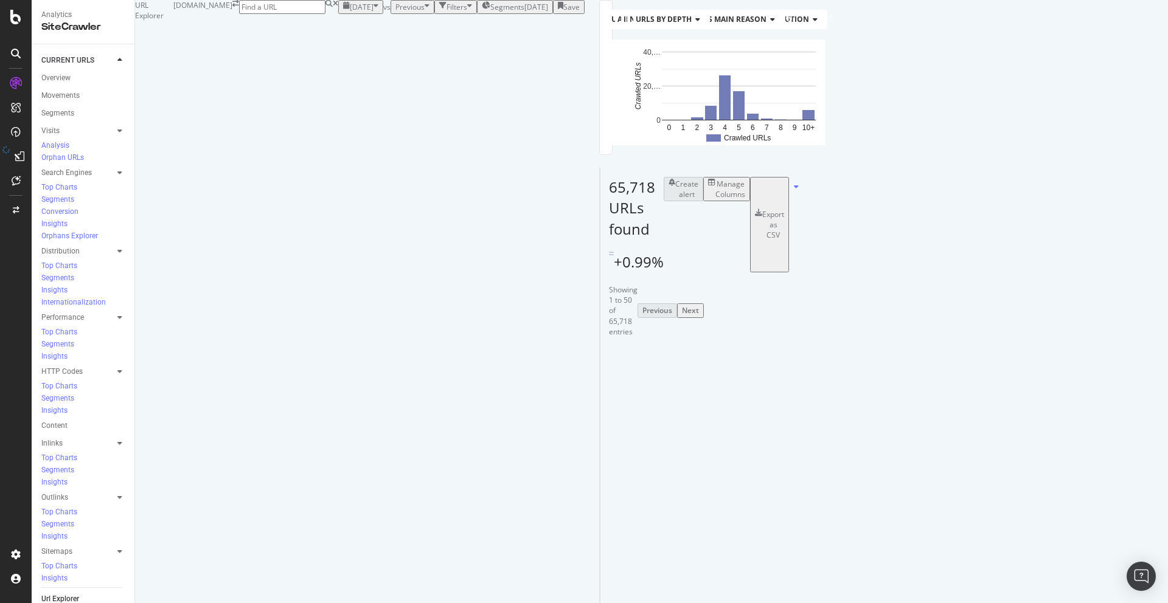
click at [1100, 268] on body "Analytics SiteCrawler CURRENT URLS Overview Movements Segments Visits Analysis …" at bounding box center [584, 301] width 1168 height 603
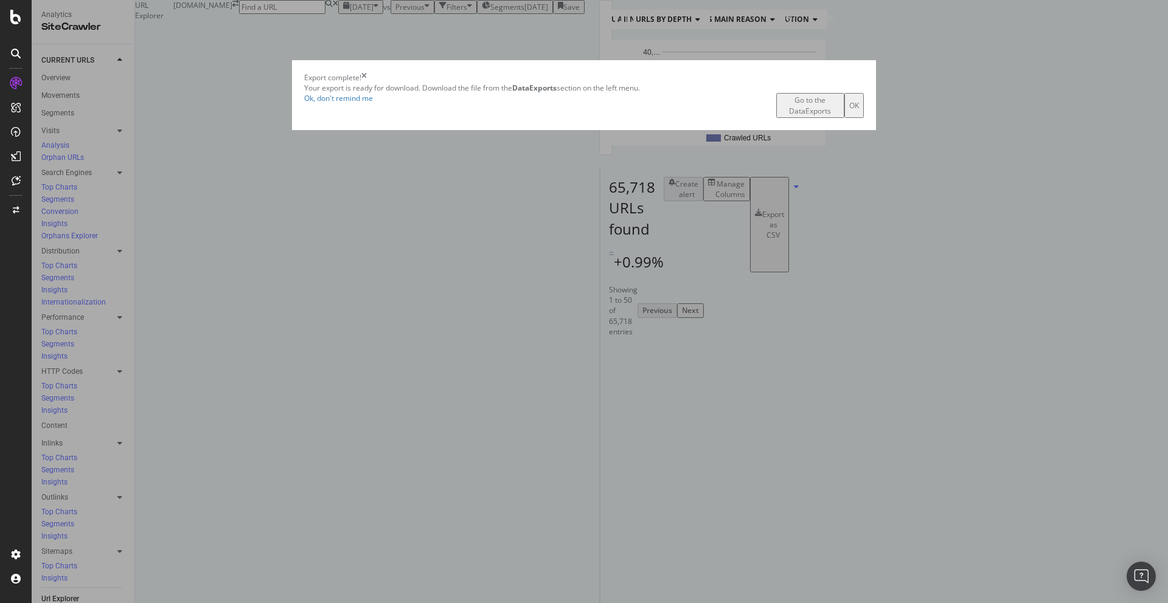
click at [808, 83] on div "Export complete!" at bounding box center [583, 77] width 559 height 10
click at [367, 83] on icon "times" at bounding box center [363, 77] width 5 height 10
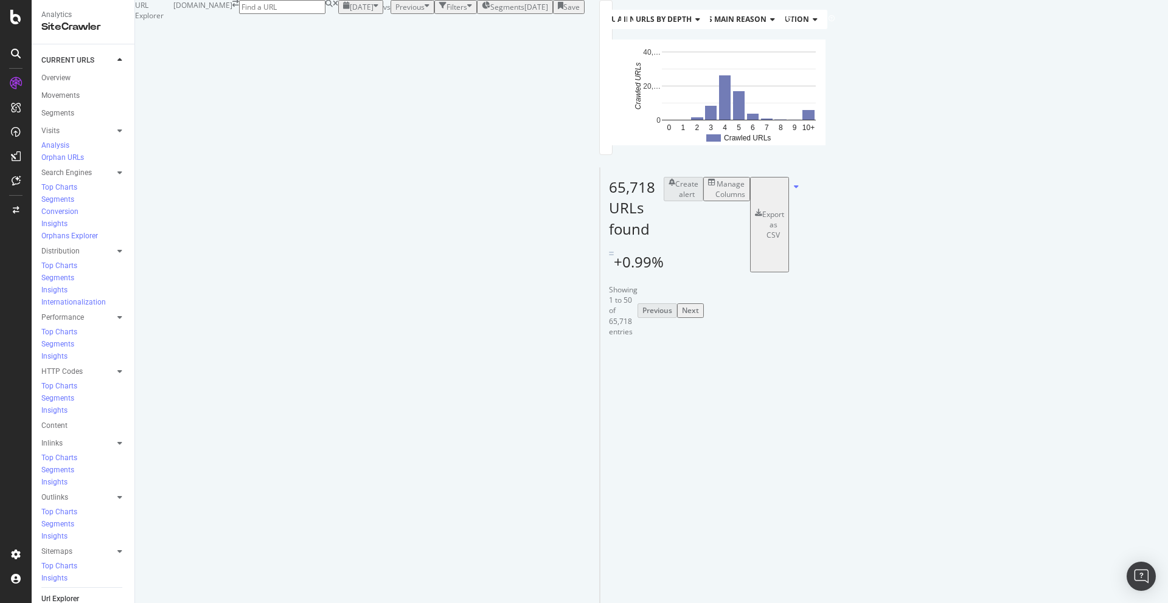
click at [784, 240] on div "Export as CSV" at bounding box center [773, 224] width 22 height 31
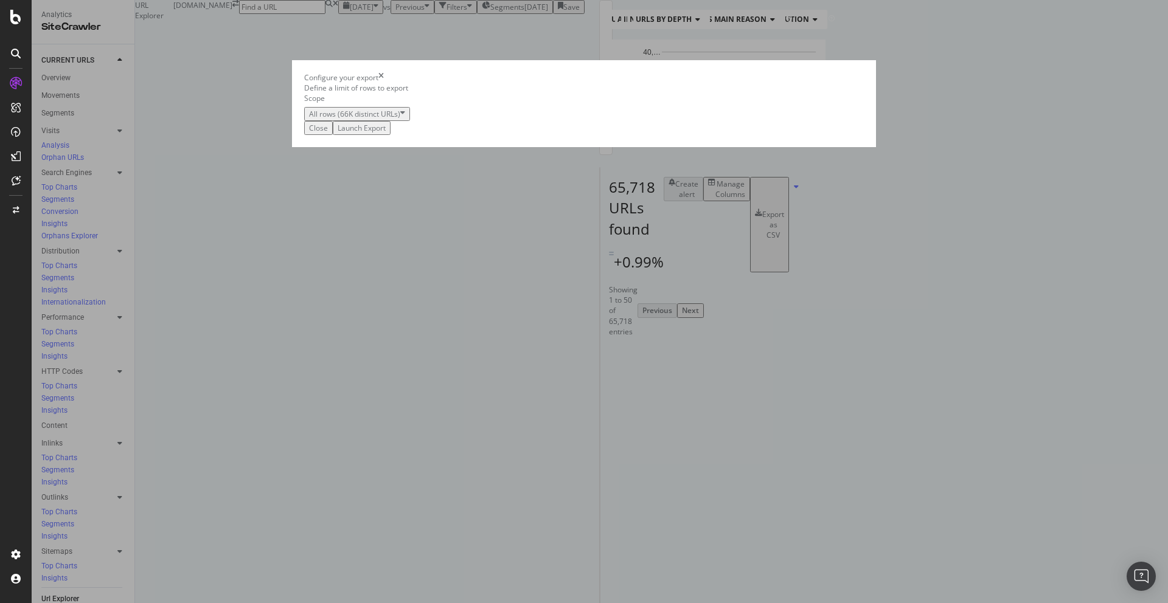
click at [386, 133] on div "Launch Export" at bounding box center [362, 128] width 48 height 10
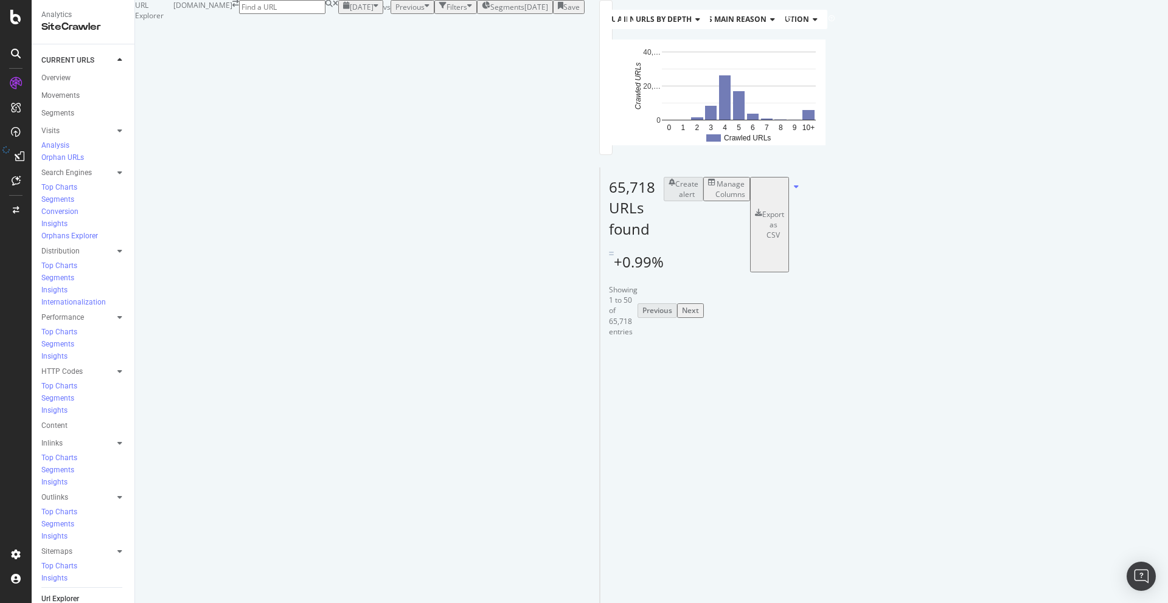
click at [745, 199] on div "Manage Columns" at bounding box center [730, 189] width 30 height 21
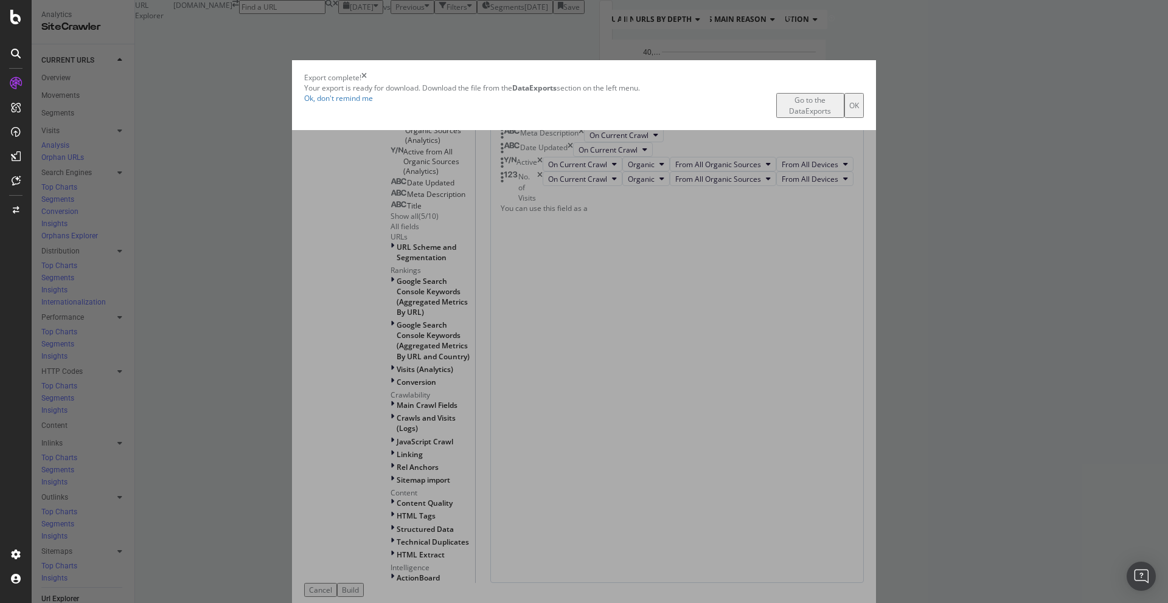
click at [844, 117] on button "OK" at bounding box center [853, 105] width 19 height 24
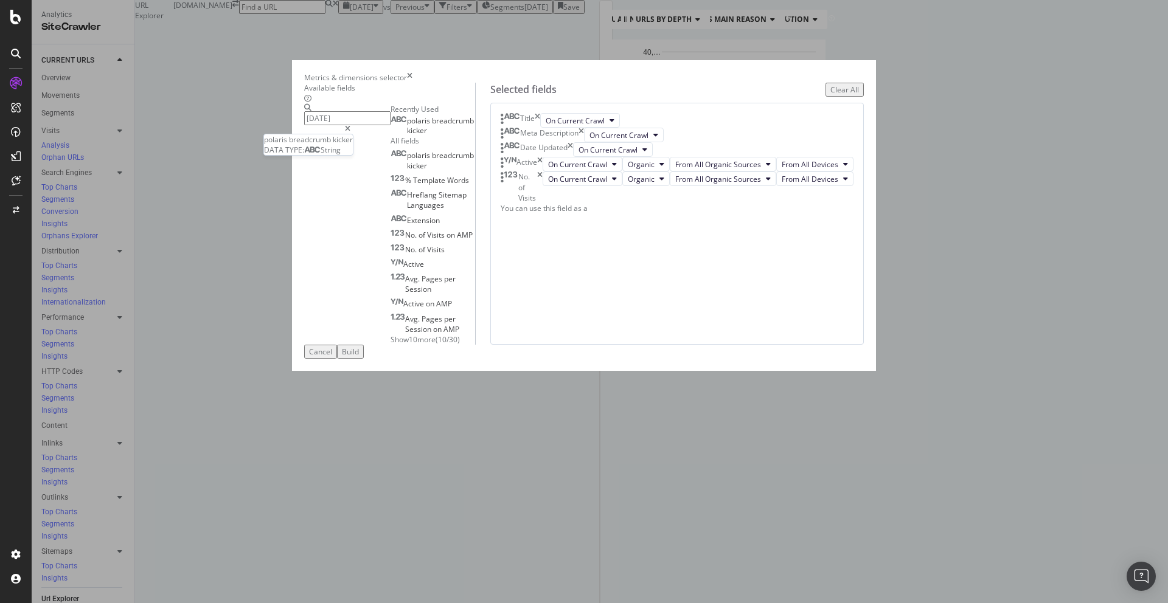
type input "pola"
click at [471, 136] on div "polaris breadcrumb kicker" at bounding box center [432, 125] width 85 height 19
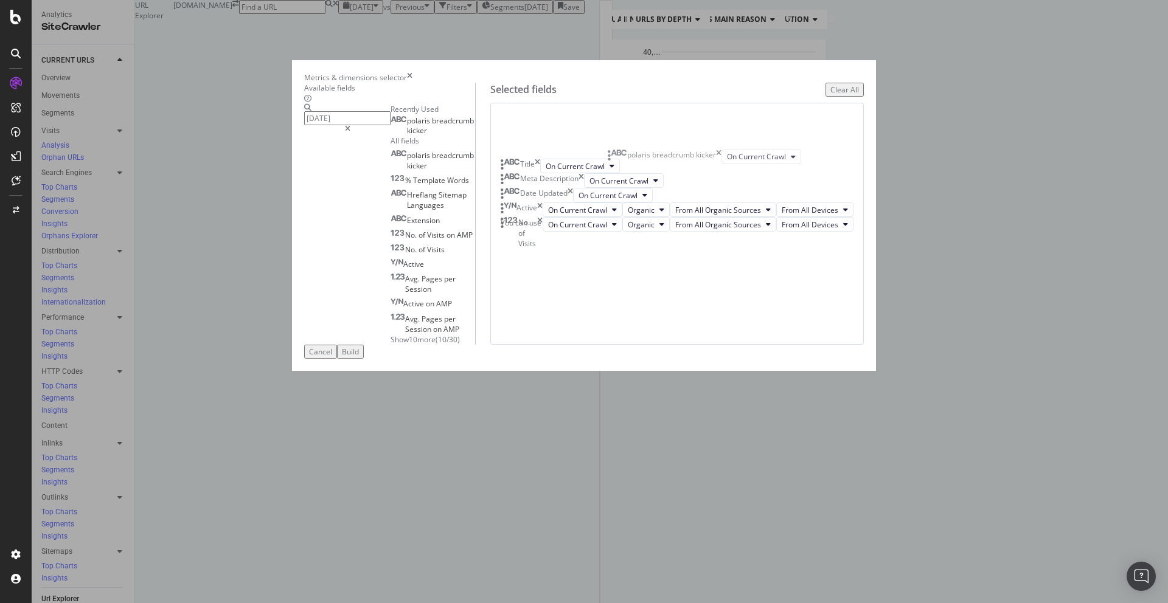
drag, startPoint x: 622, startPoint y: 422, endPoint x: 620, endPoint y: 156, distance: 266.4
click at [620, 156] on body "Analytics SiteCrawler CURRENT URLS Overview Movements Segments Visits Analysis …" at bounding box center [584, 301] width 1168 height 603
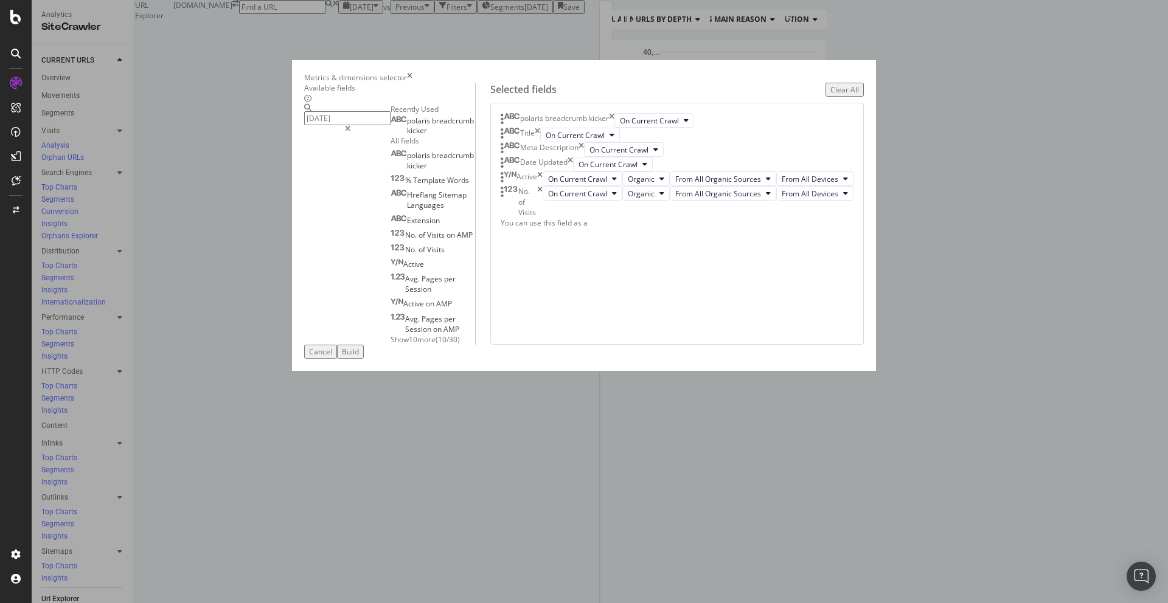
click at [359, 357] on div "Build" at bounding box center [350, 352] width 17 height 10
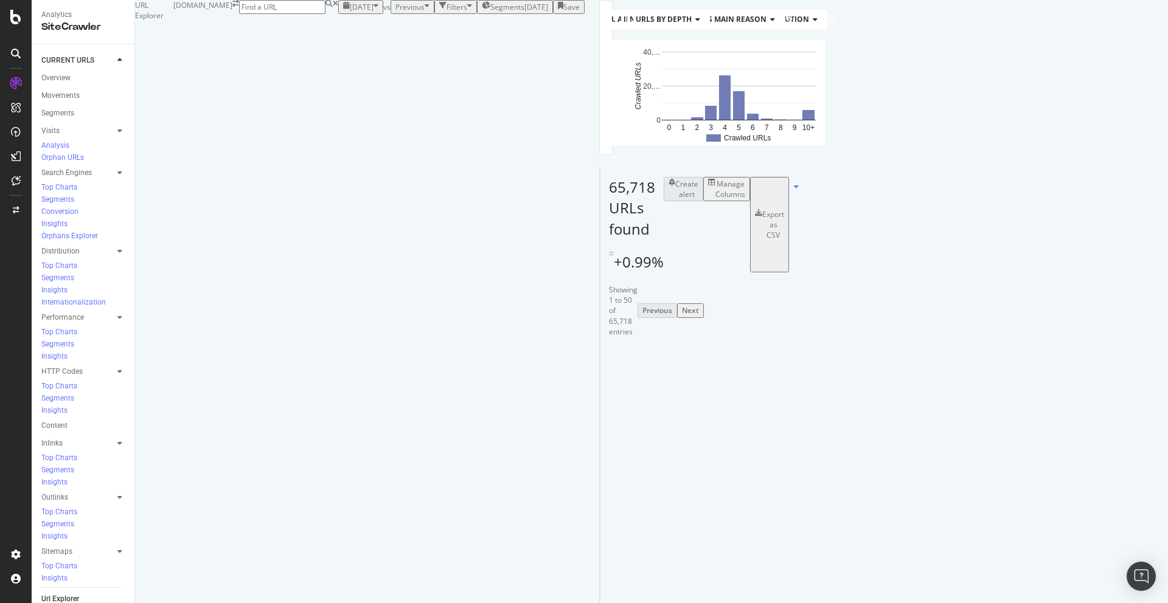
click at [784, 240] on div "Export as CSV" at bounding box center [773, 224] width 22 height 31
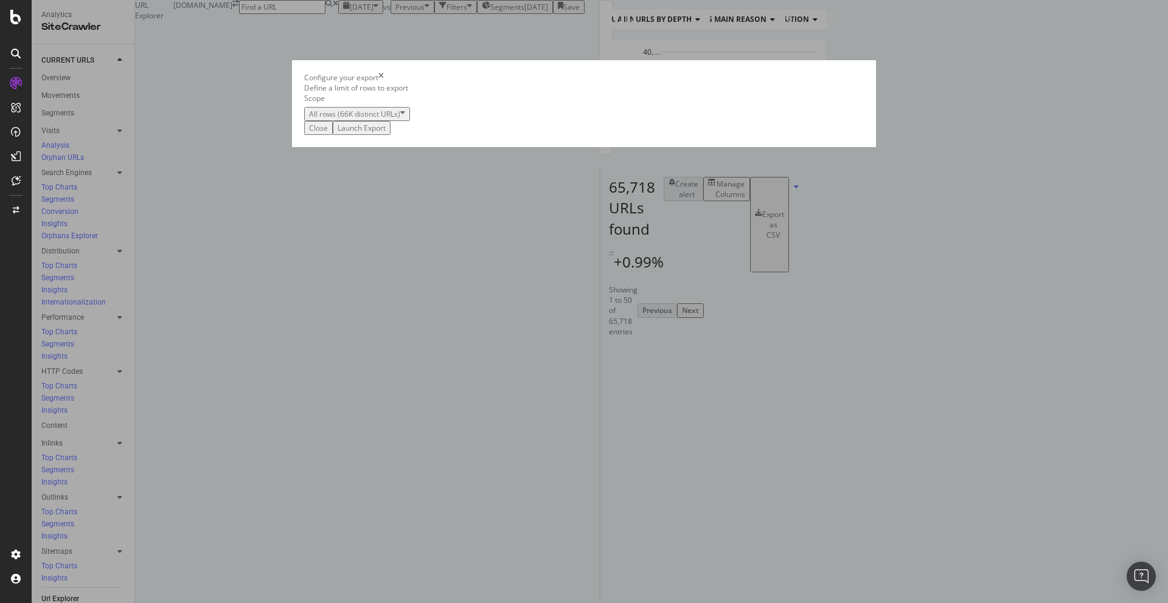
click at [386, 133] on div "Launch Export" at bounding box center [362, 128] width 48 height 10
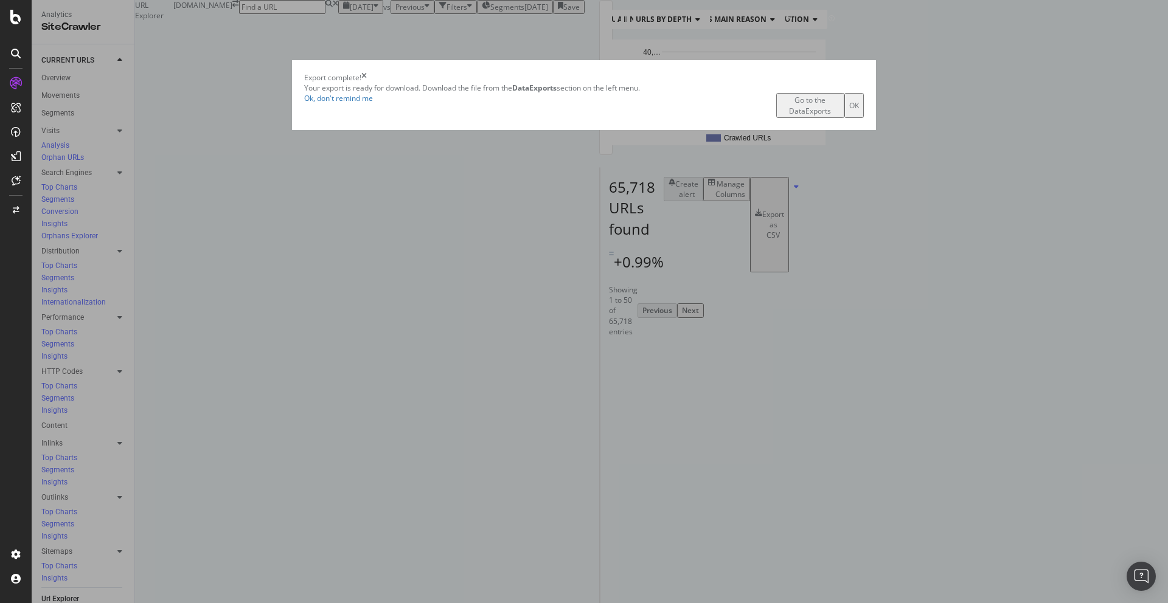
click at [781, 116] on div "Go to the DataExports" at bounding box center [810, 105] width 58 height 21
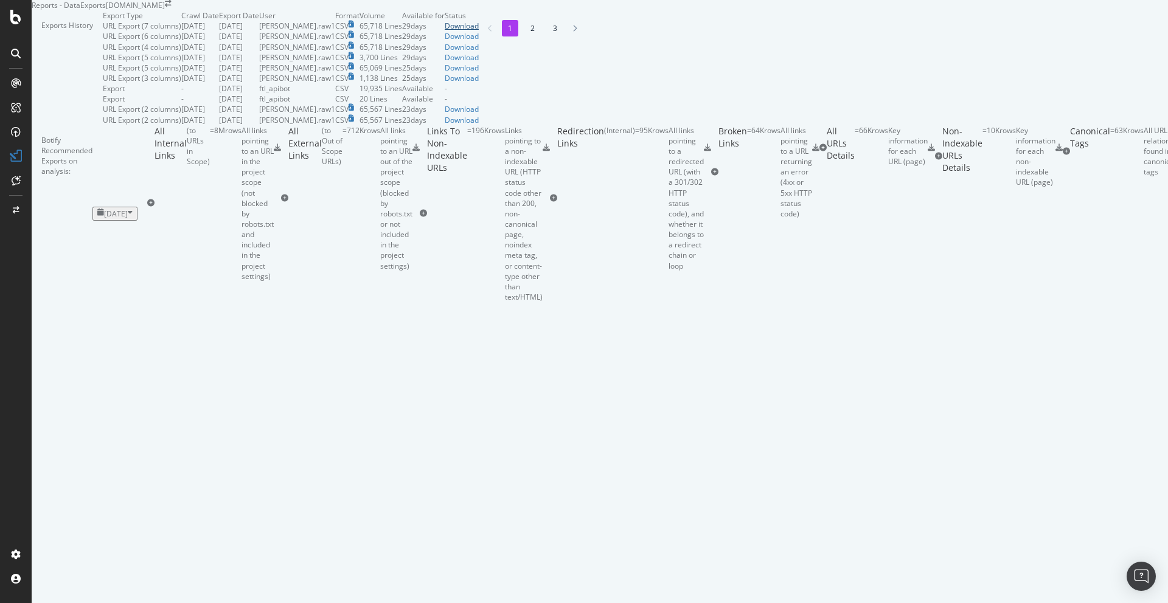
click at [479, 31] on div "Download" at bounding box center [462, 26] width 34 height 10
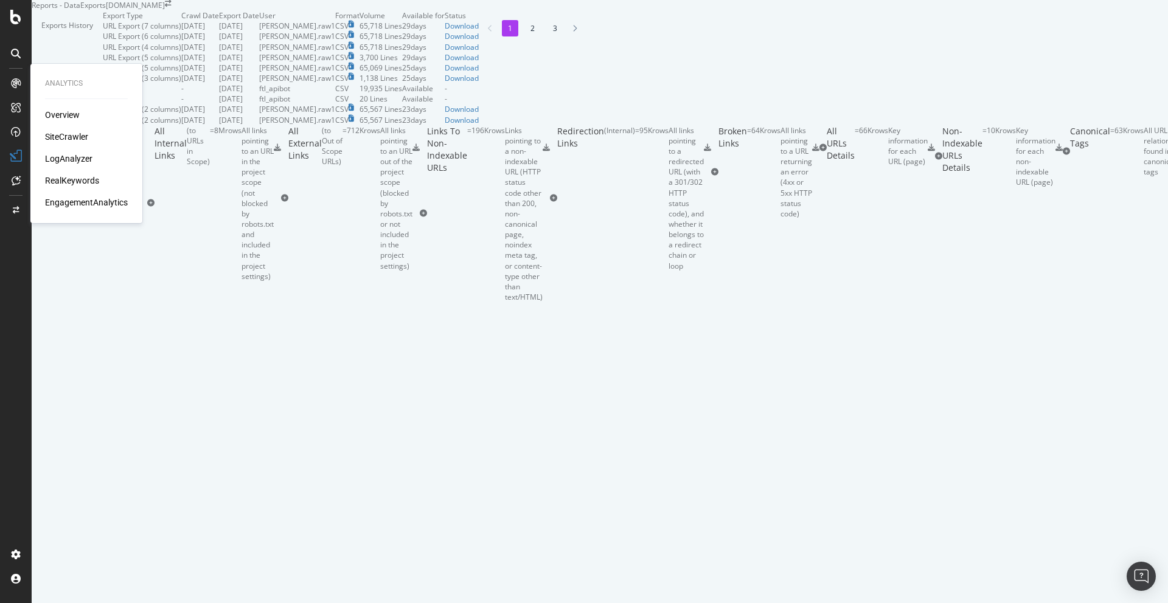
click at [78, 181] on div "RealKeywords" at bounding box center [72, 181] width 54 height 12
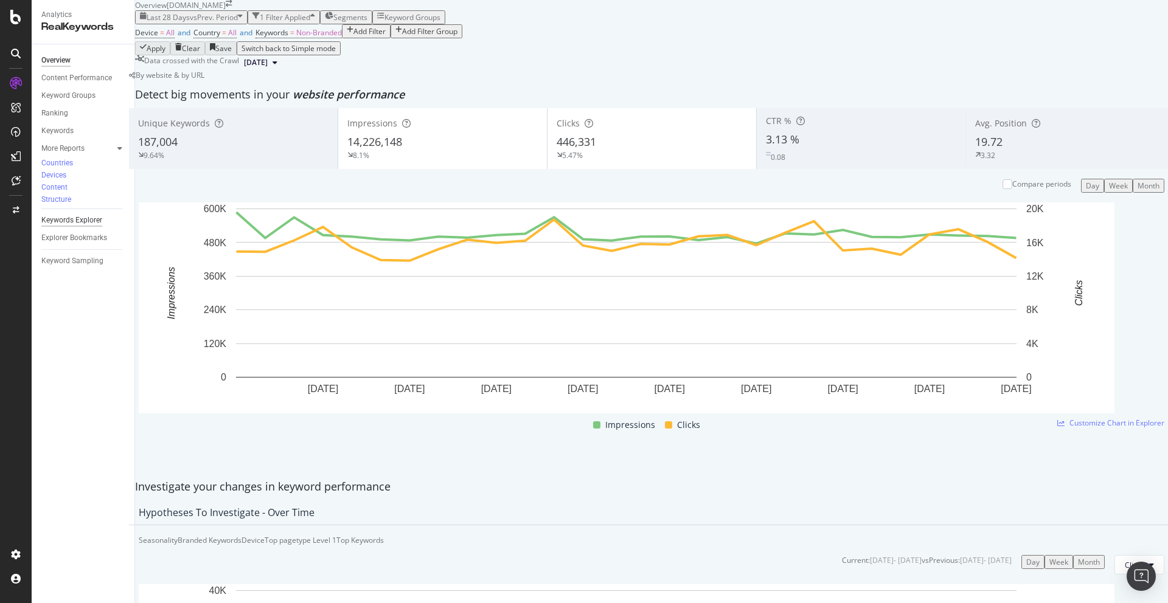
click at [73, 214] on div "Keywords Explorer" at bounding box center [71, 220] width 61 height 13
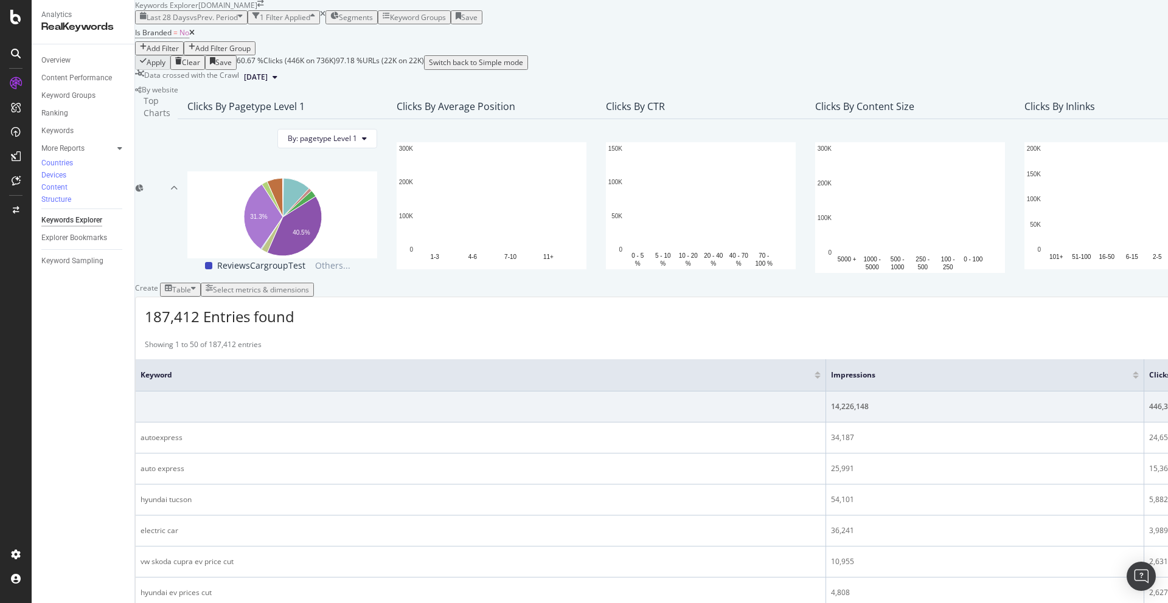
scroll to position [272, 0]
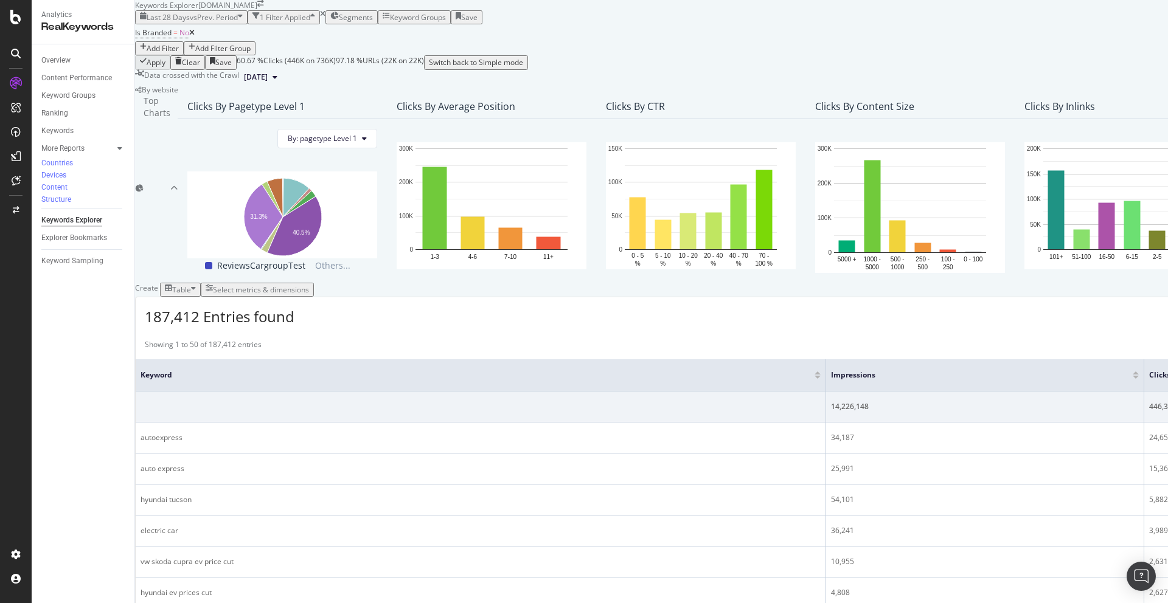
click at [309, 285] on div "Select metrics & dimensions" at bounding box center [261, 290] width 96 height 10
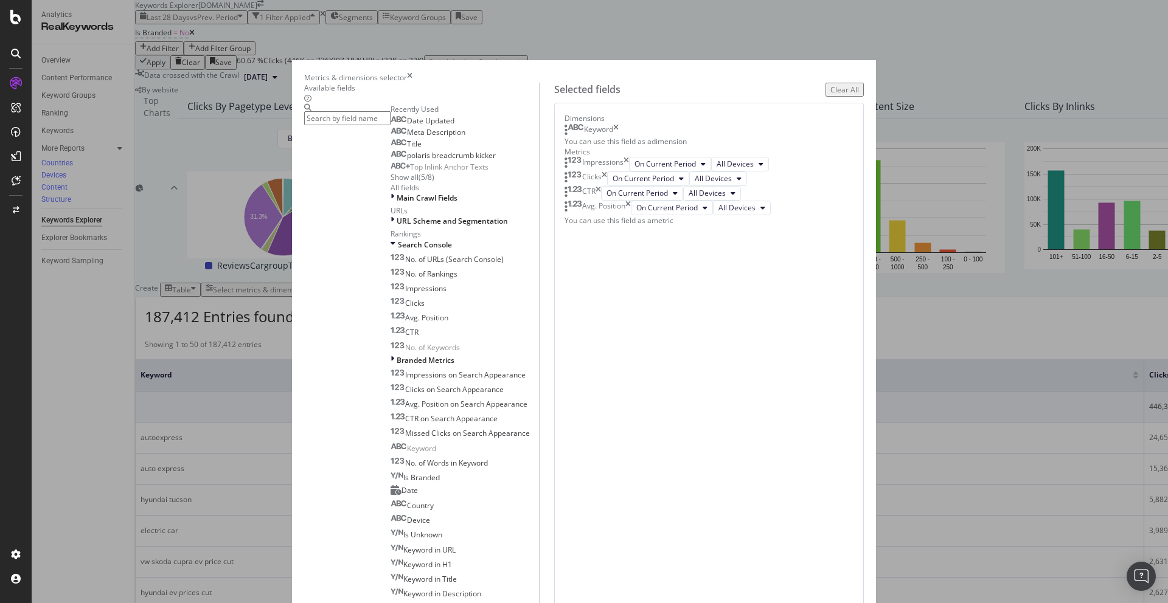
click at [618, 136] on icon "times" at bounding box center [615, 130] width 5 height 12
click at [390, 125] on input "modal" at bounding box center [347, 118] width 86 height 14
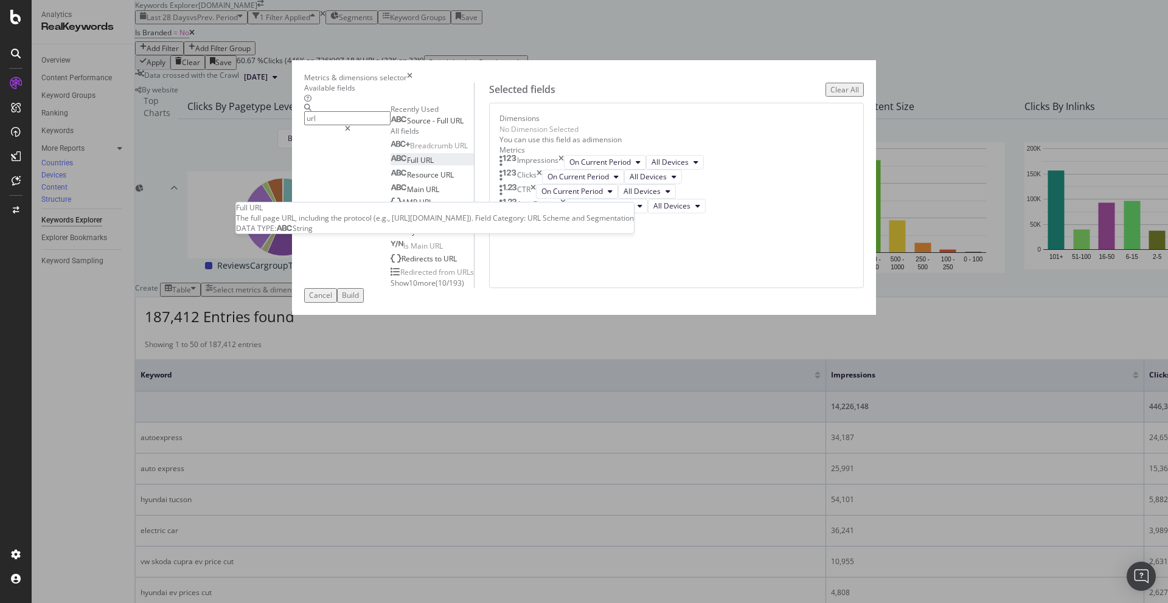
type input "url"
click at [414, 165] on div "Full URL" at bounding box center [411, 160] width 43 height 10
click at [359, 300] on div "Build" at bounding box center [350, 295] width 17 height 10
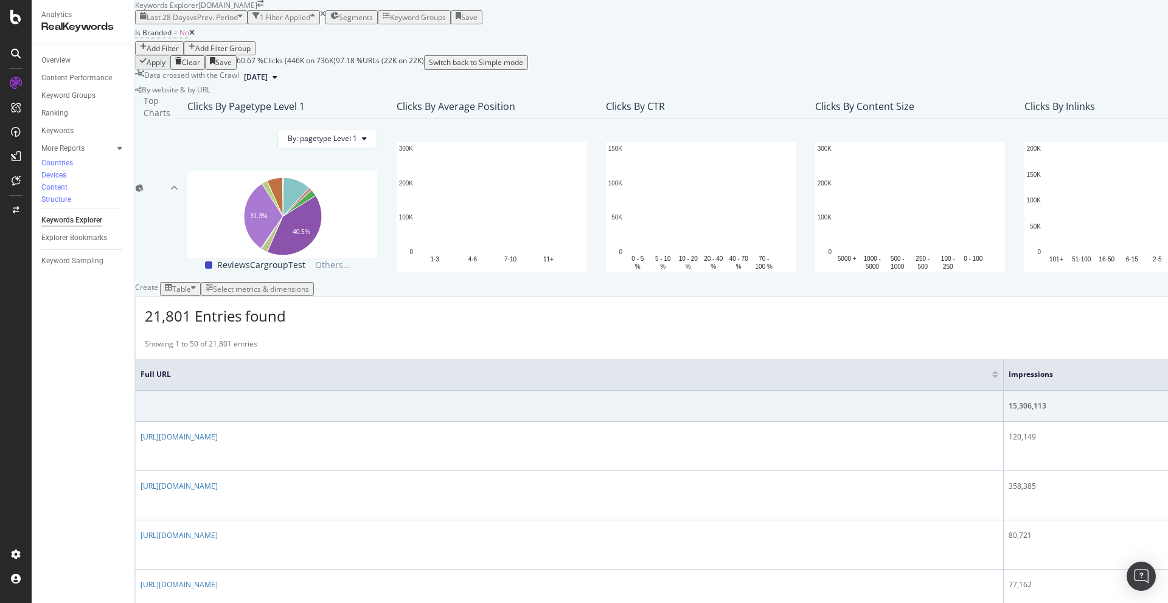
scroll to position [275, 0]
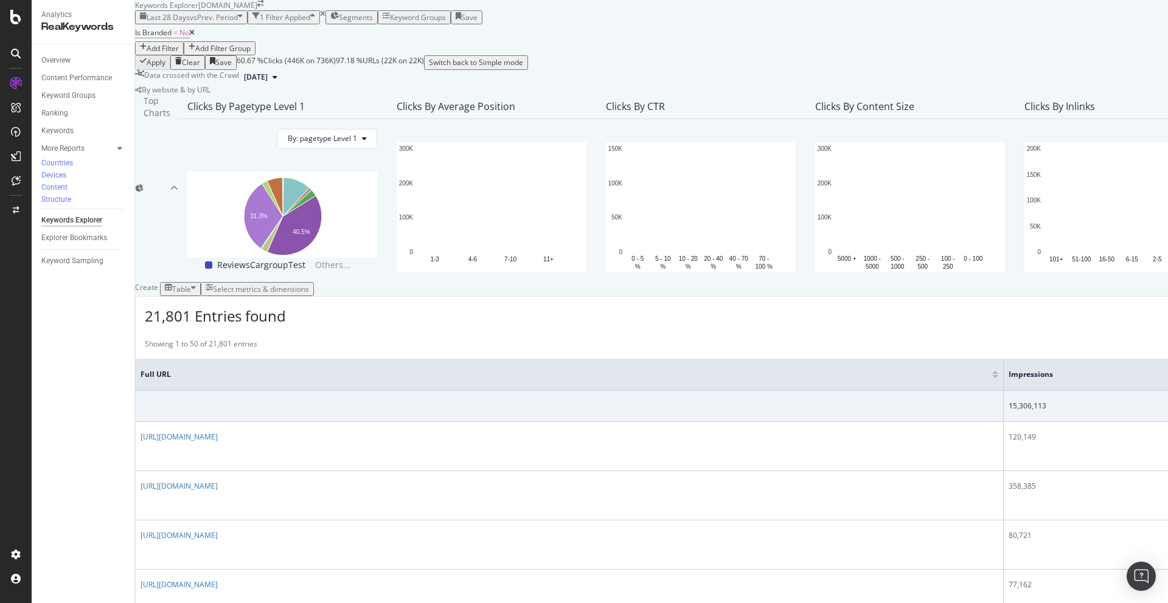
scroll to position [237, 0]
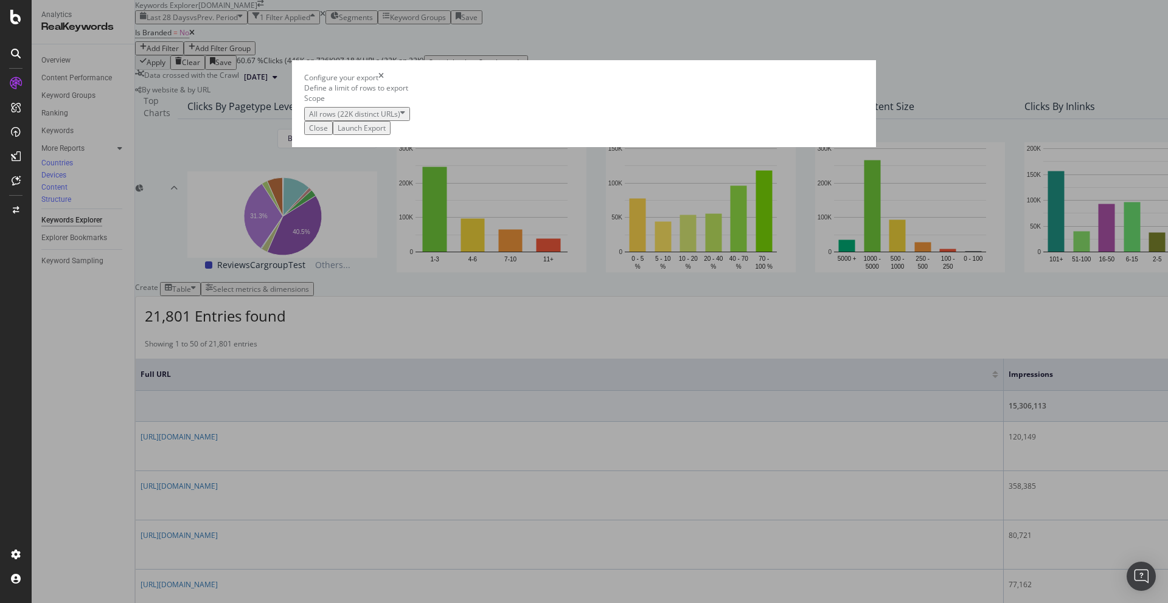
click at [386, 133] on div "Launch Export" at bounding box center [362, 128] width 48 height 10
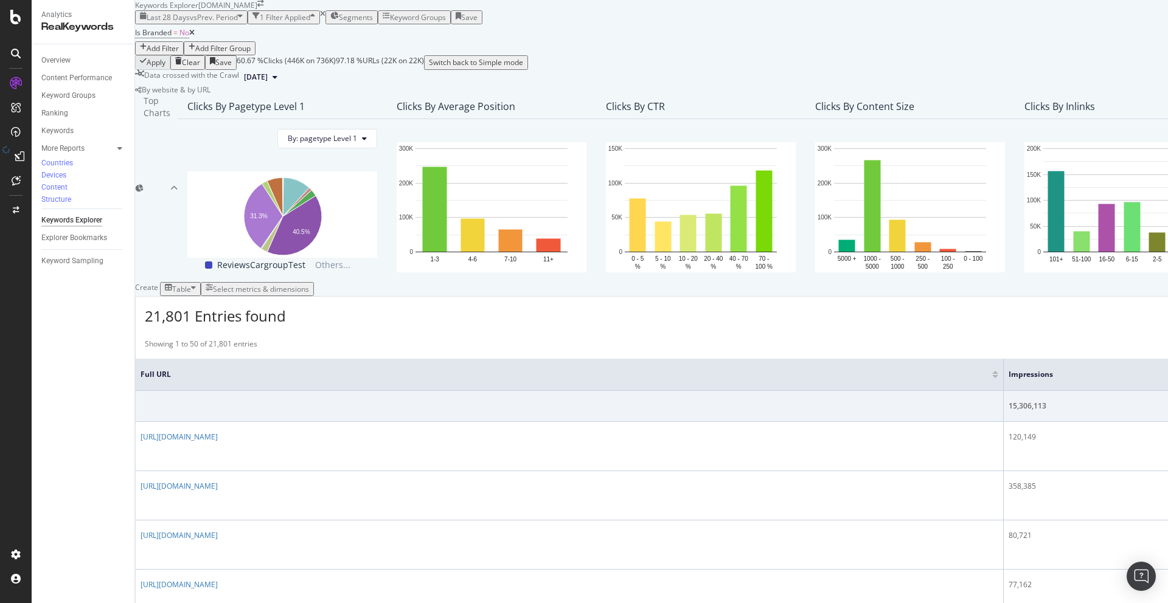
scroll to position [0, 0]
click at [224, 23] on span "vs Prev. Period" at bounding box center [214, 17] width 48 height 10
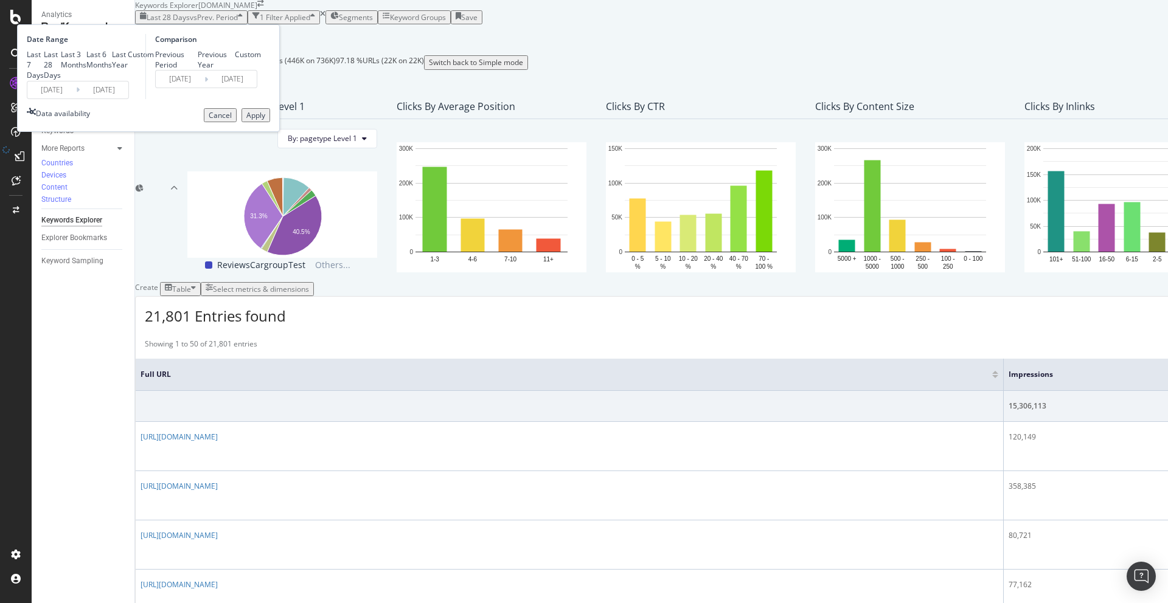
click at [86, 70] on div "Last 3 Months" at bounding box center [74, 59] width 26 height 21
type input "2025/05/17"
type input "2025/02/14"
type input "2025/05/16"
click at [265, 120] on div "Apply" at bounding box center [255, 115] width 19 height 10
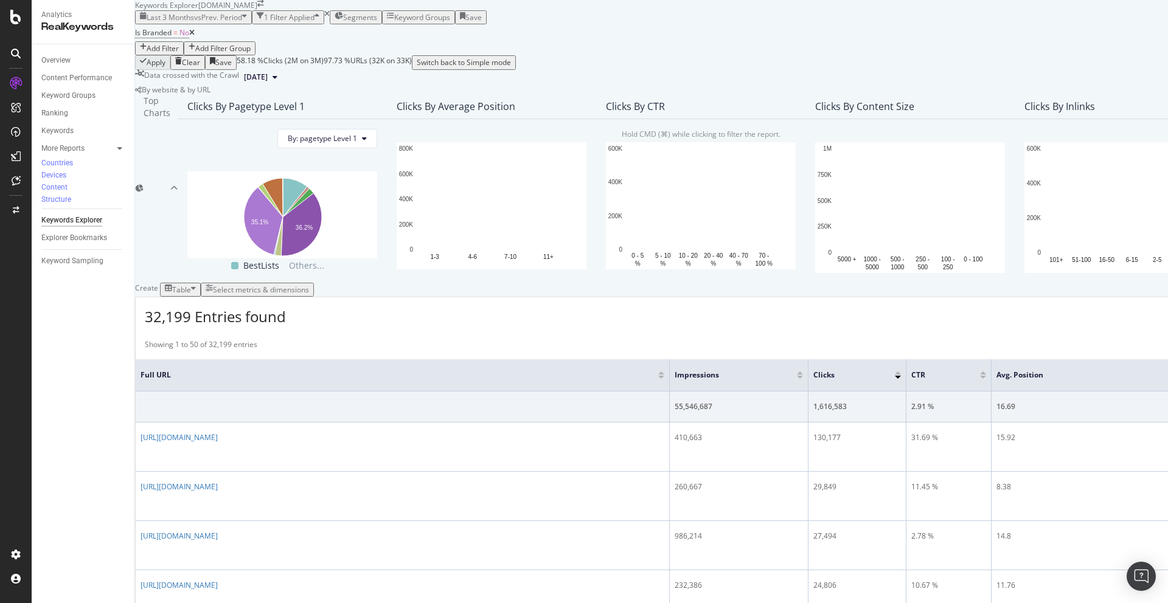
scroll to position [167, 0]
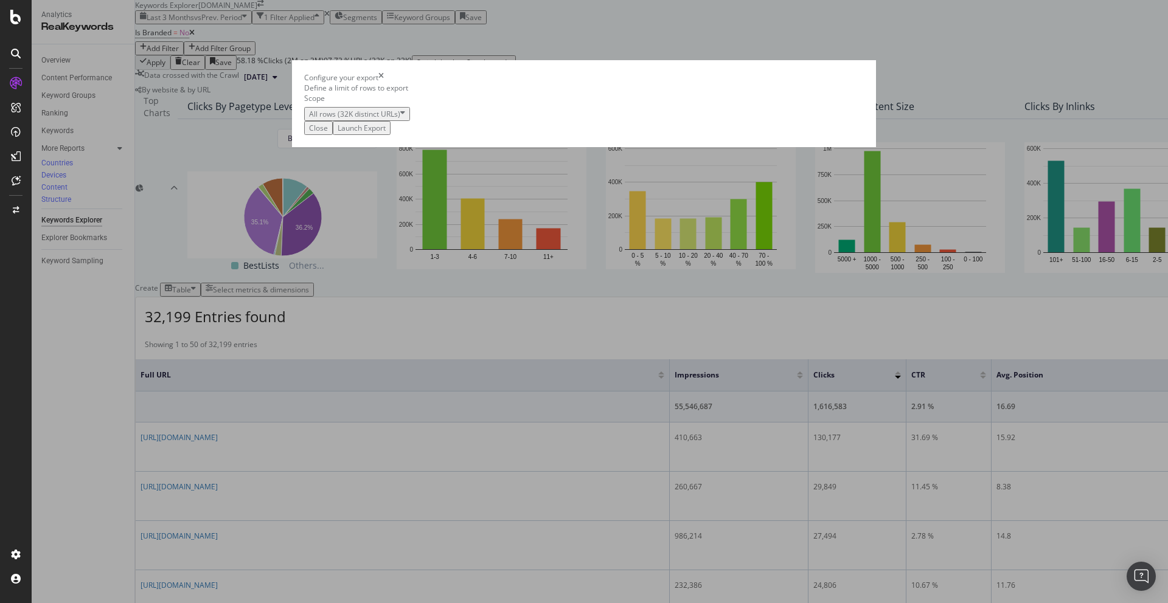
click at [386, 133] on div "Launch Export" at bounding box center [362, 128] width 48 height 10
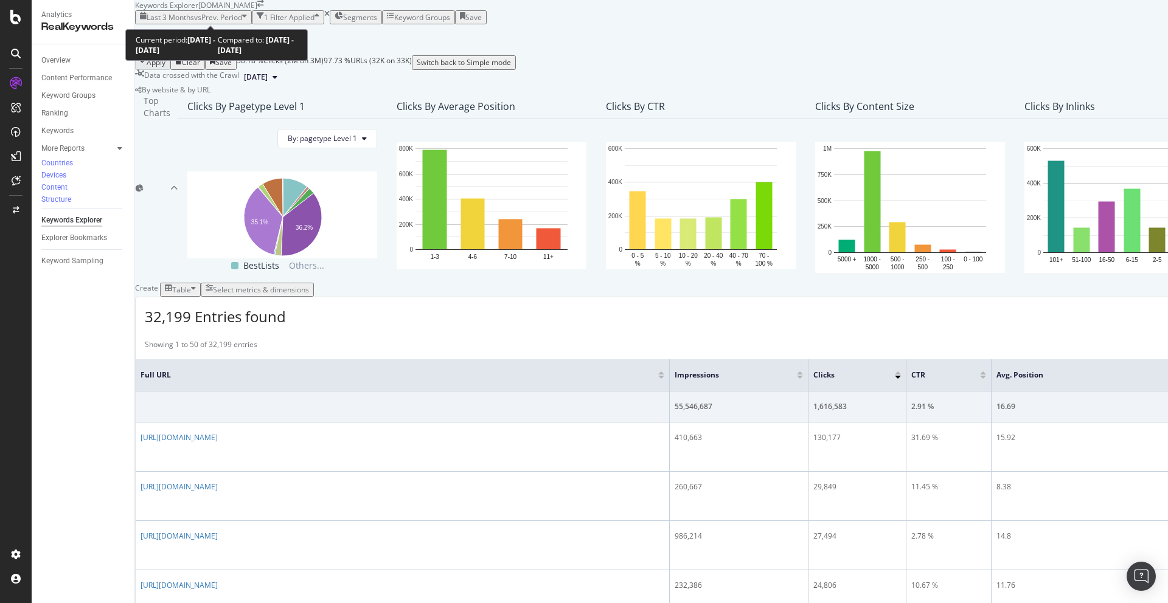
click at [214, 13] on span "vs Prev. Period" at bounding box center [218, 17] width 48 height 10
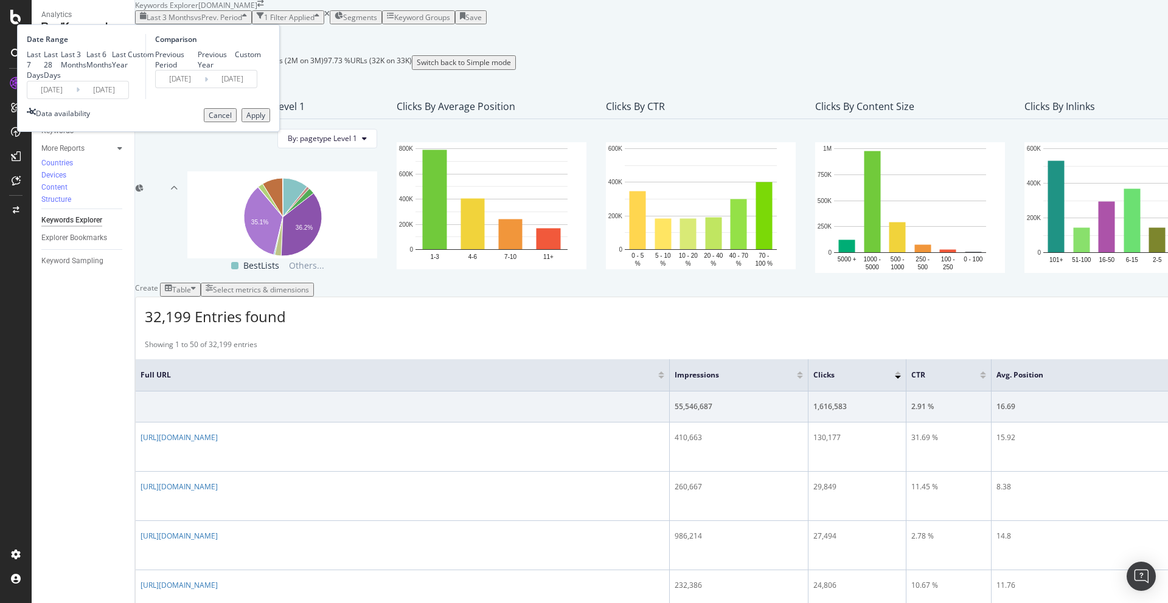
click at [128, 70] on div "Last Year" at bounding box center [120, 59] width 16 height 21
type input "2024/08/17"
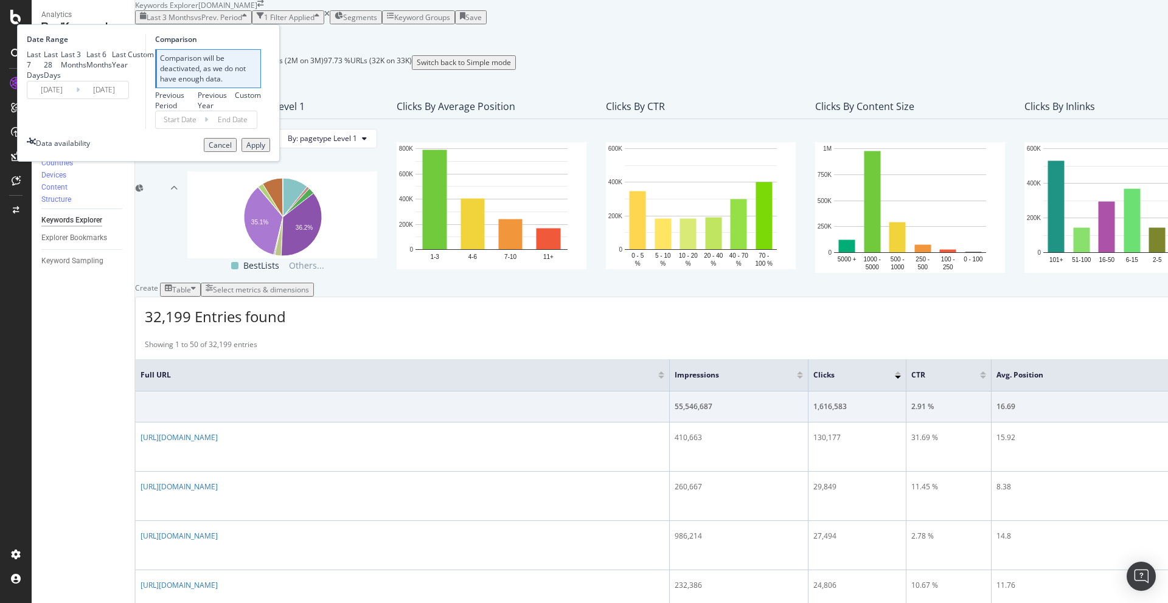
click at [265, 150] on div "Apply" at bounding box center [255, 145] width 19 height 10
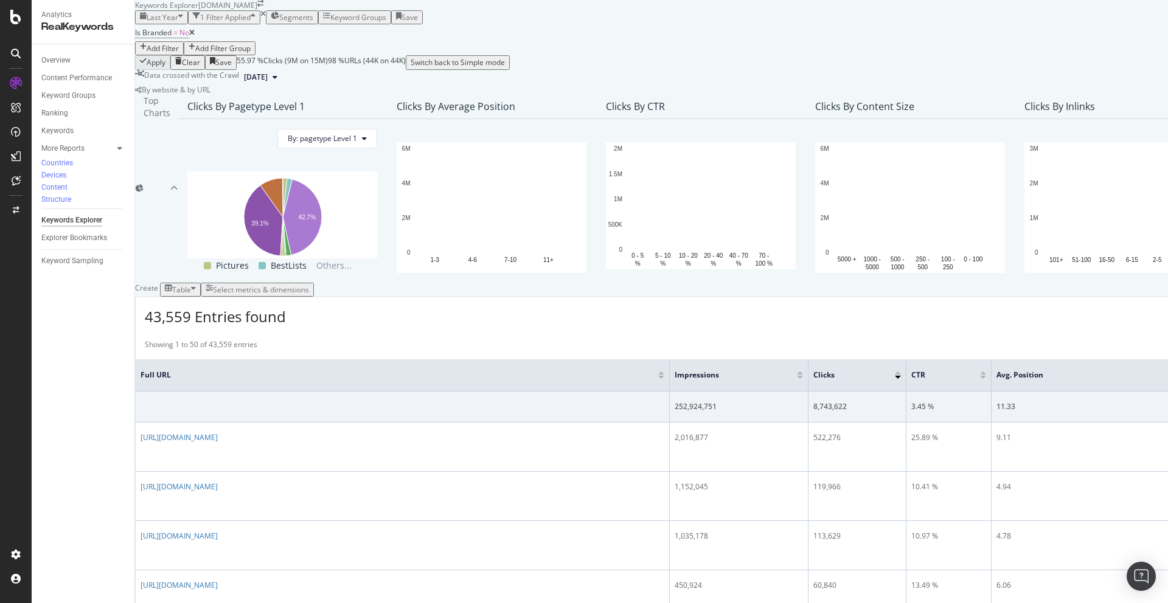
scroll to position [167, 0]
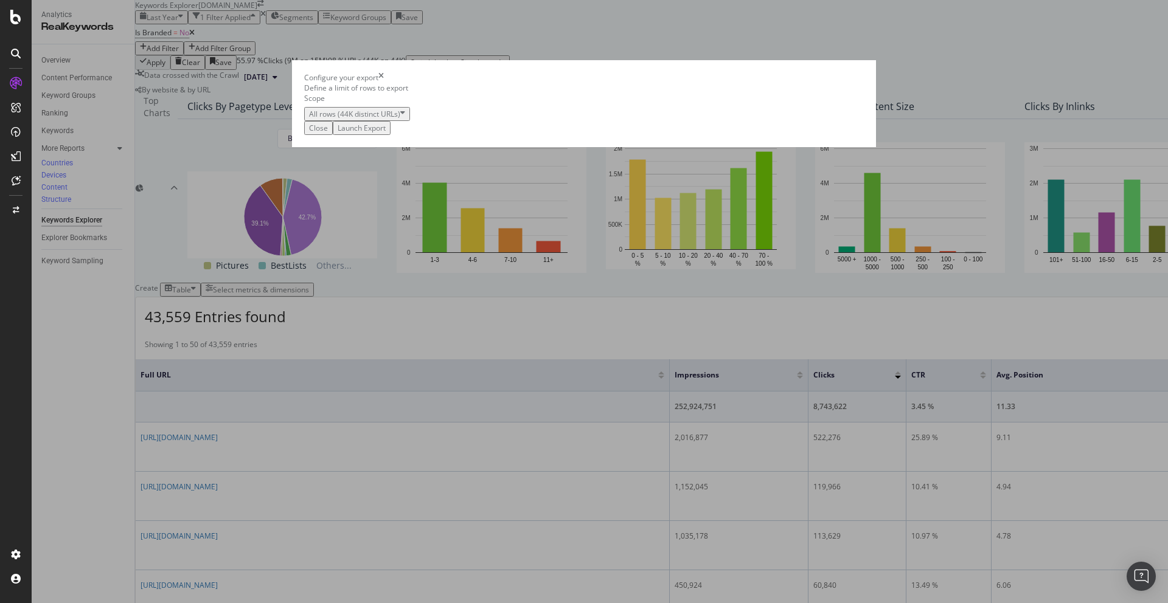
click at [386, 133] on div "Launch Export" at bounding box center [362, 128] width 48 height 10
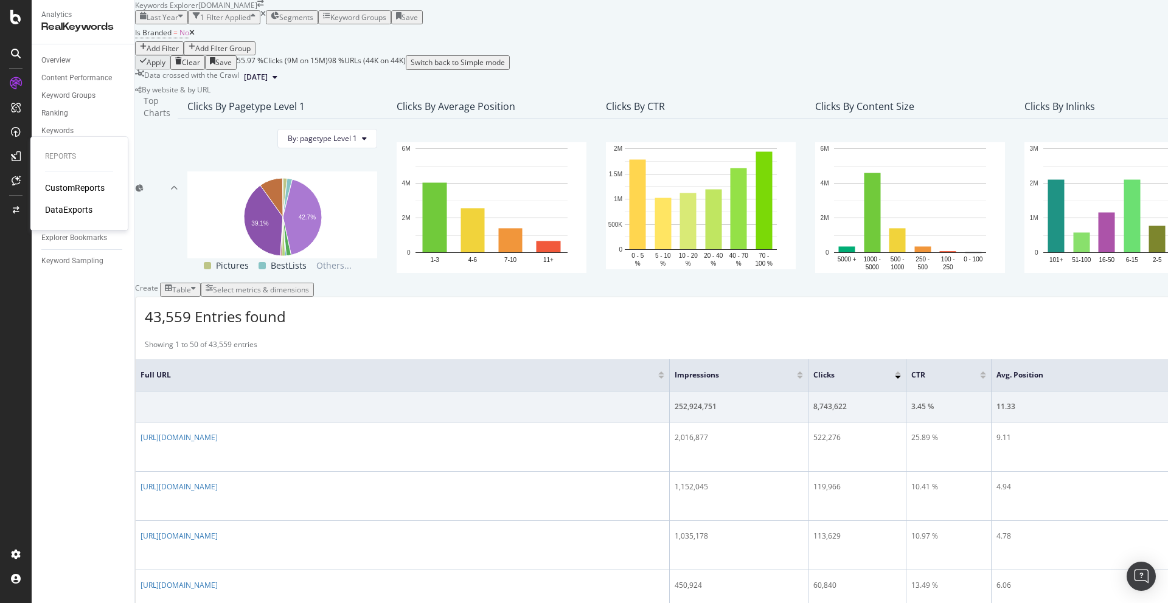
click at [80, 211] on div "DataExports" at bounding box center [68, 210] width 47 height 12
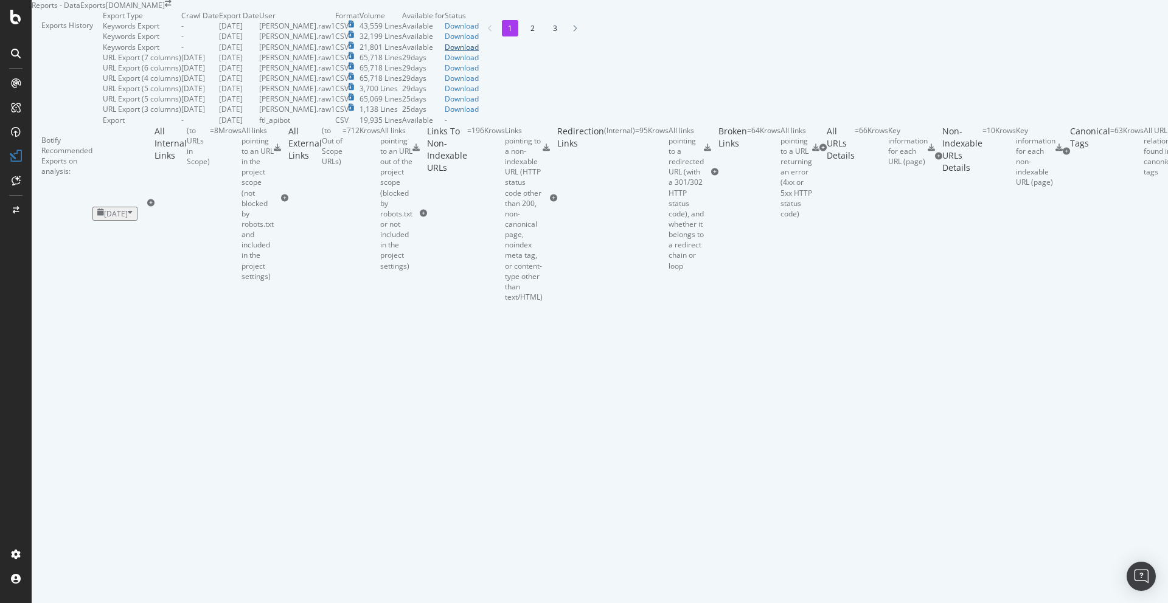
click at [479, 52] on div "Download" at bounding box center [462, 47] width 34 height 10
click at [479, 41] on div "Download" at bounding box center [462, 36] width 34 height 10
click at [479, 31] on div "Download" at bounding box center [462, 26] width 34 height 10
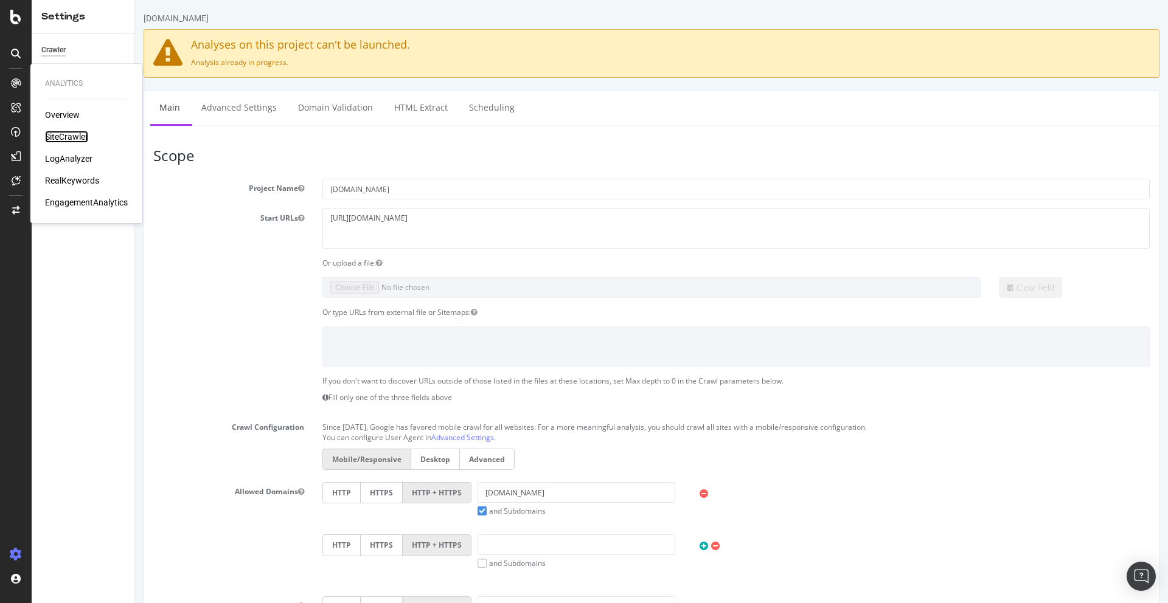
click at [72, 138] on div "SiteCrawler" at bounding box center [66, 137] width 43 height 12
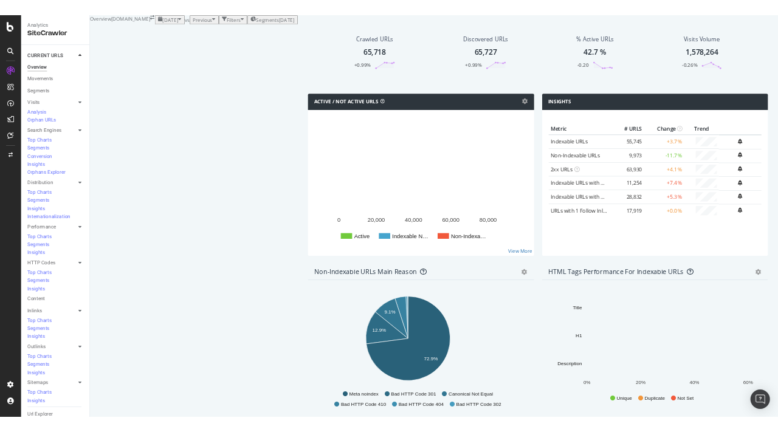
scroll to position [1161, 0]
